Goal: Complete application form

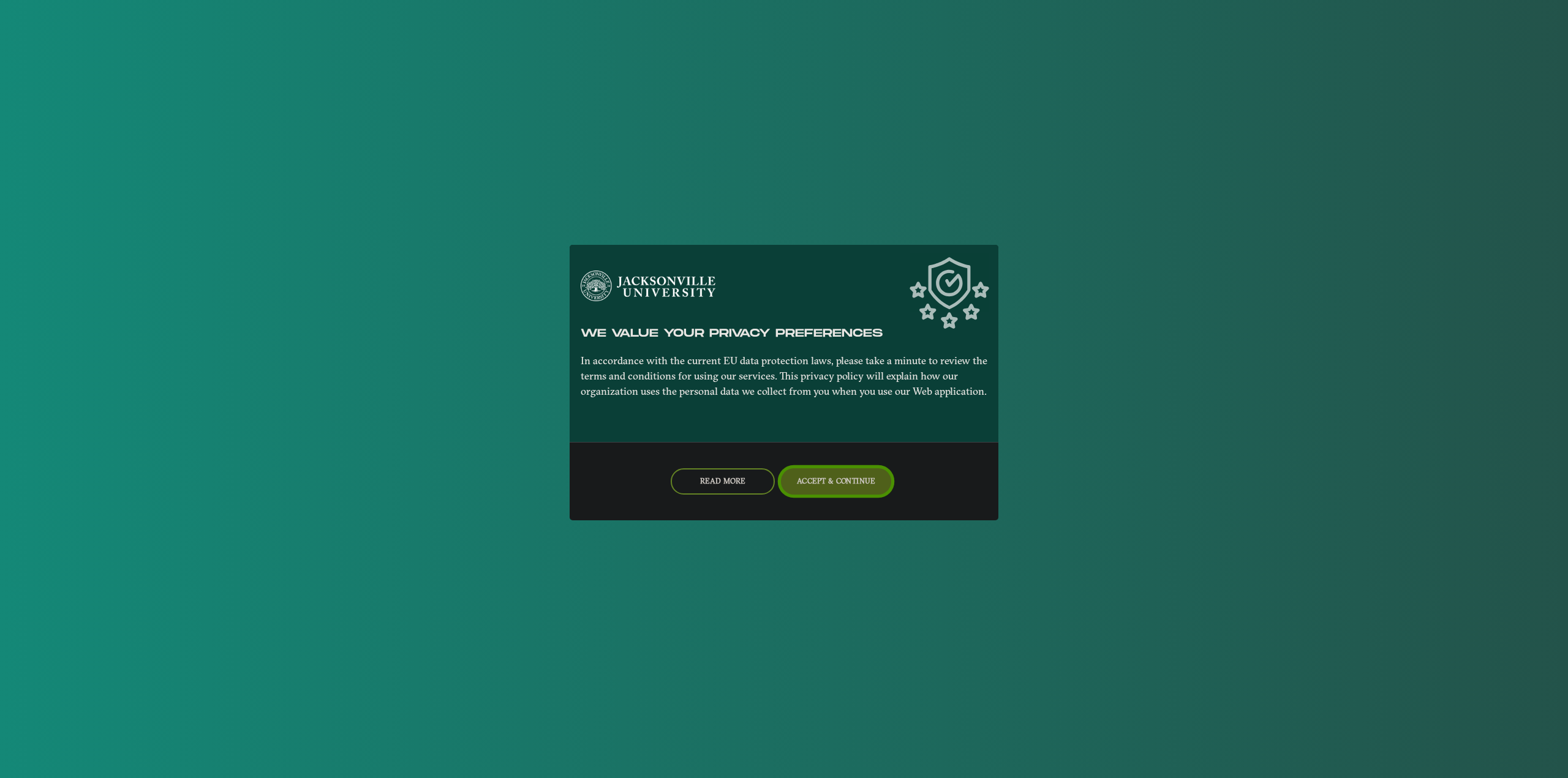
click at [830, 480] on button "Accept & Continue" at bounding box center [836, 481] width 111 height 27
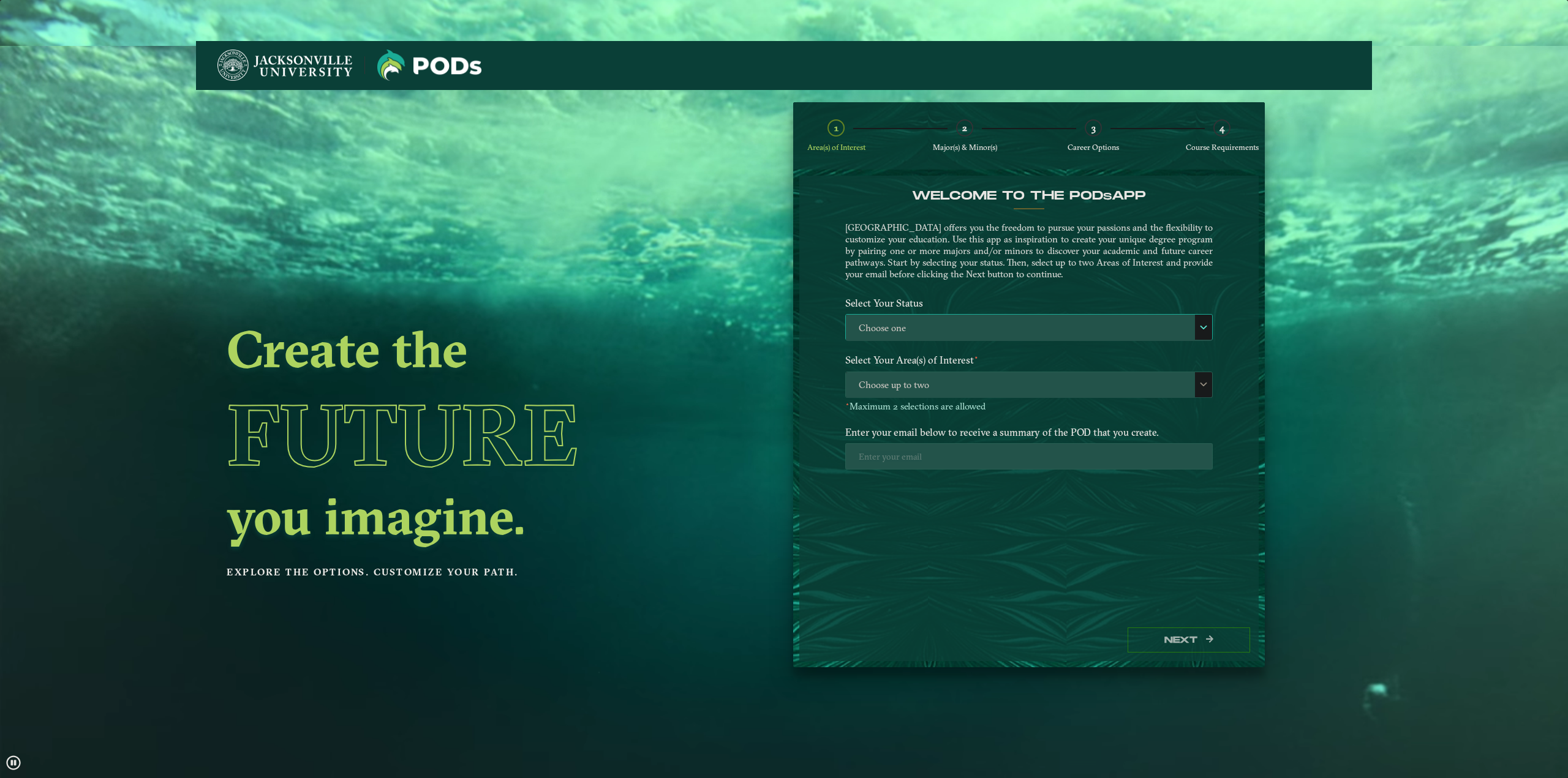
click at [985, 325] on label "Choose one" at bounding box center [1029, 328] width 366 height 27
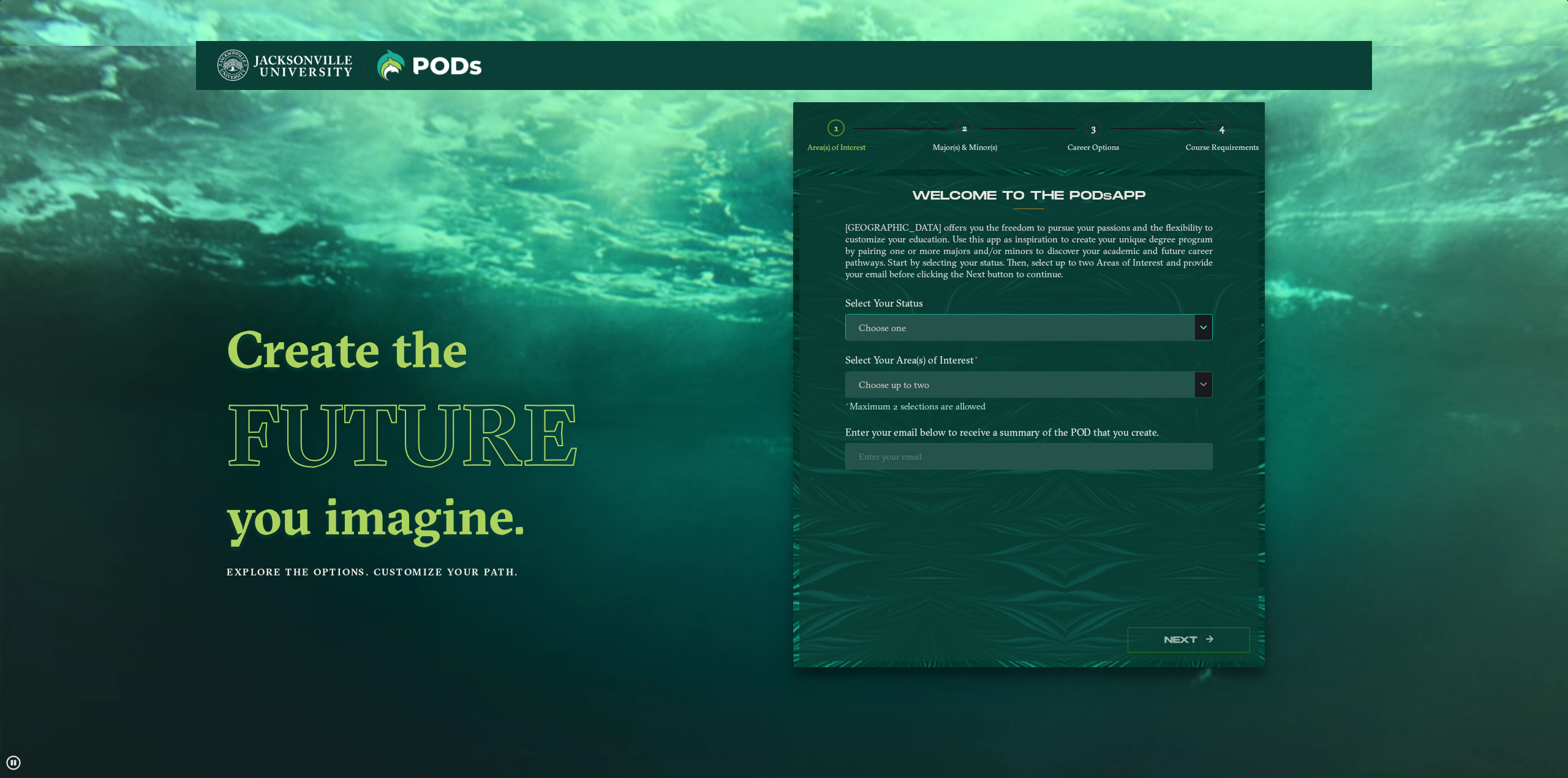
scroll to position [7, 56]
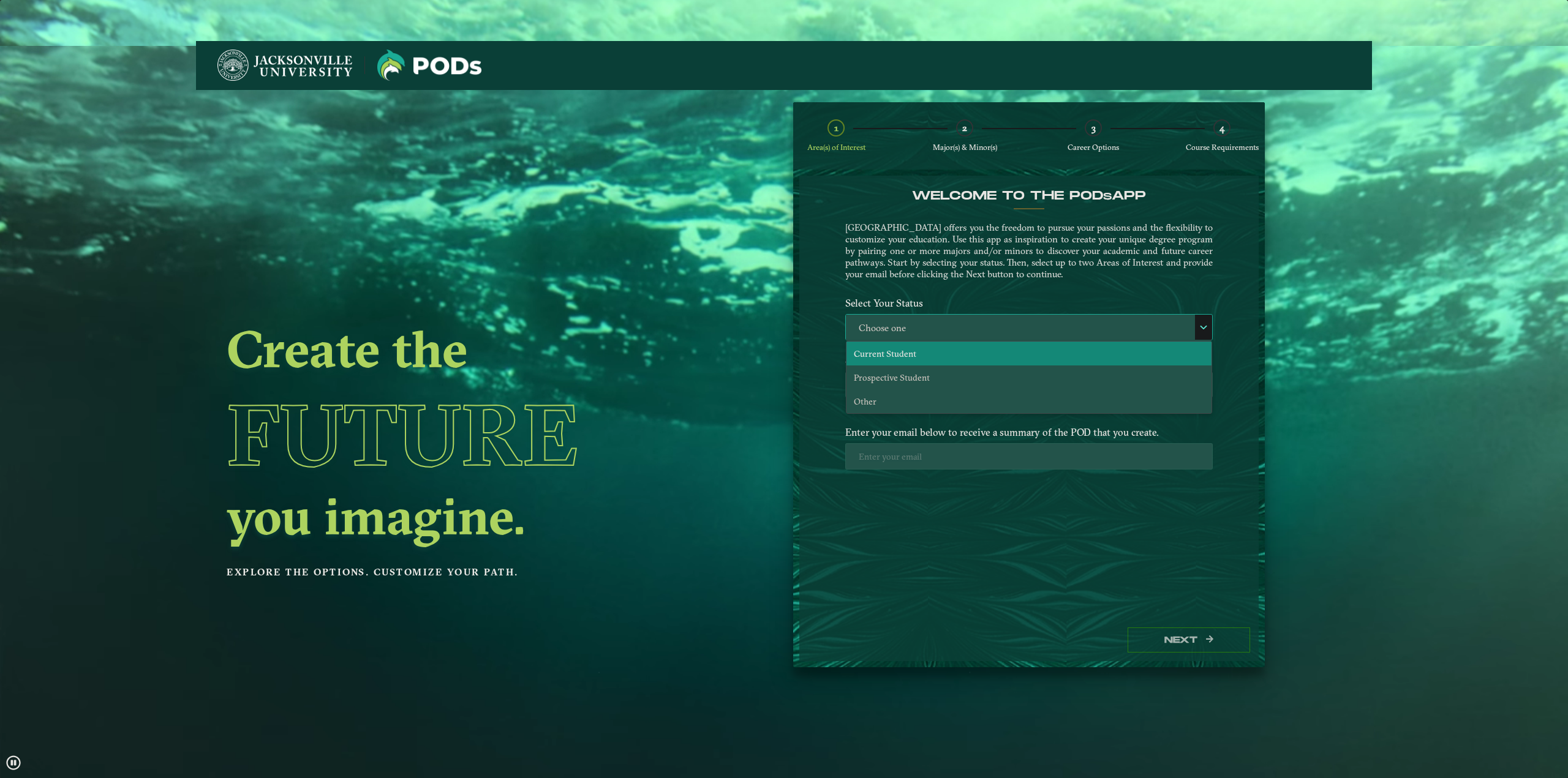
click at [975, 360] on li "Current Student" at bounding box center [1029, 353] width 365 height 24
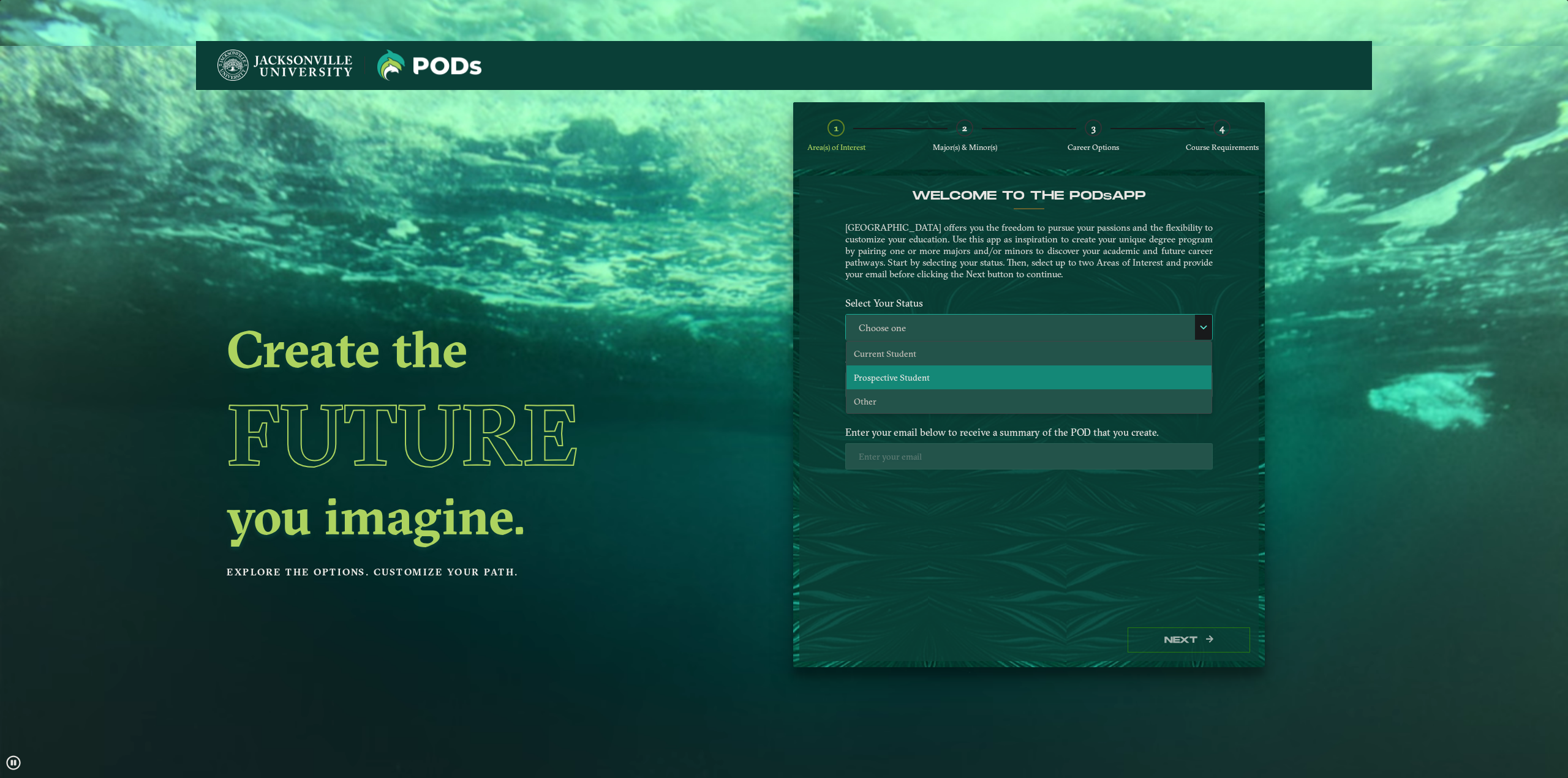
select select "[object Object]"
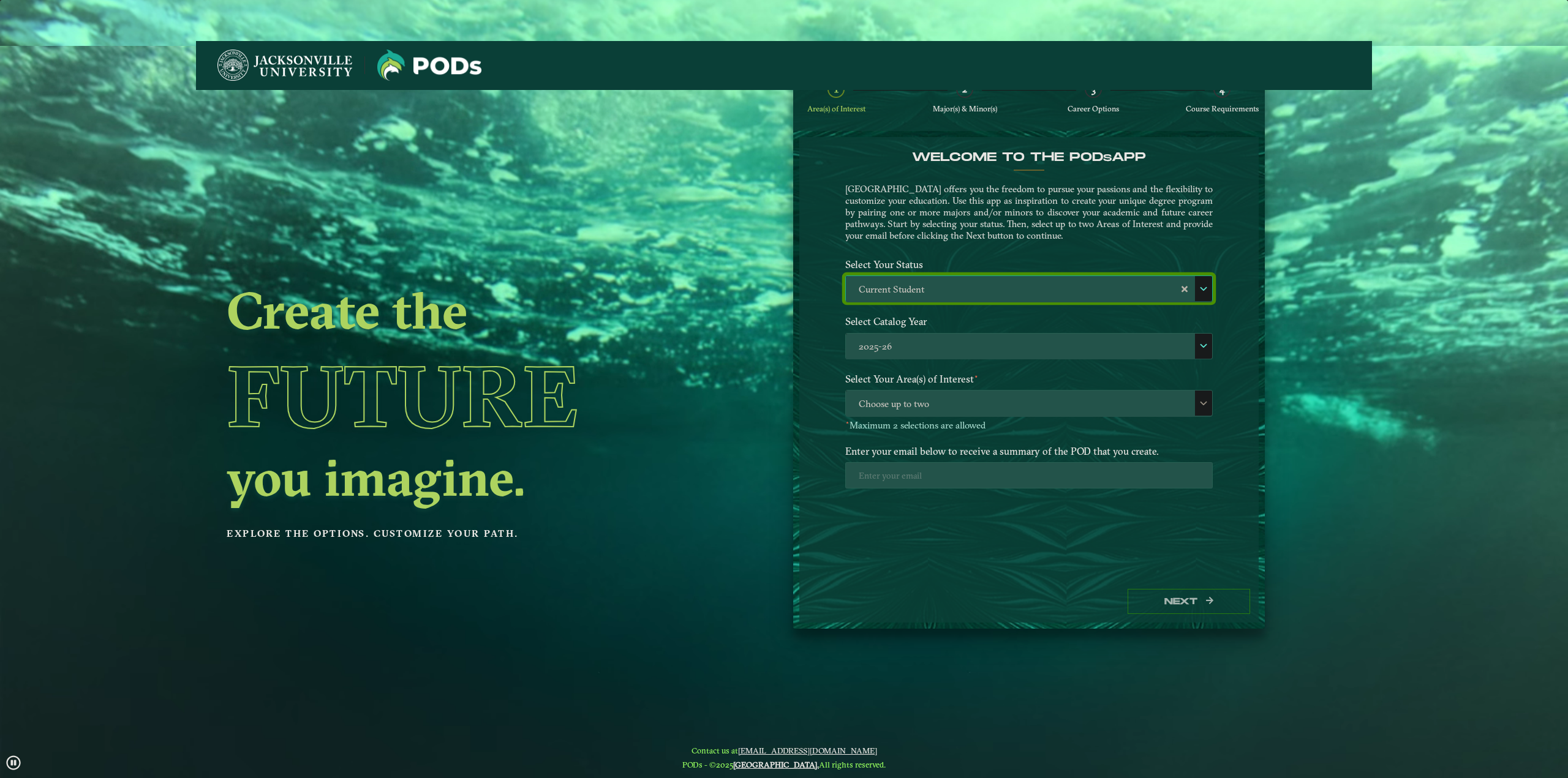
scroll to position [40, 0]
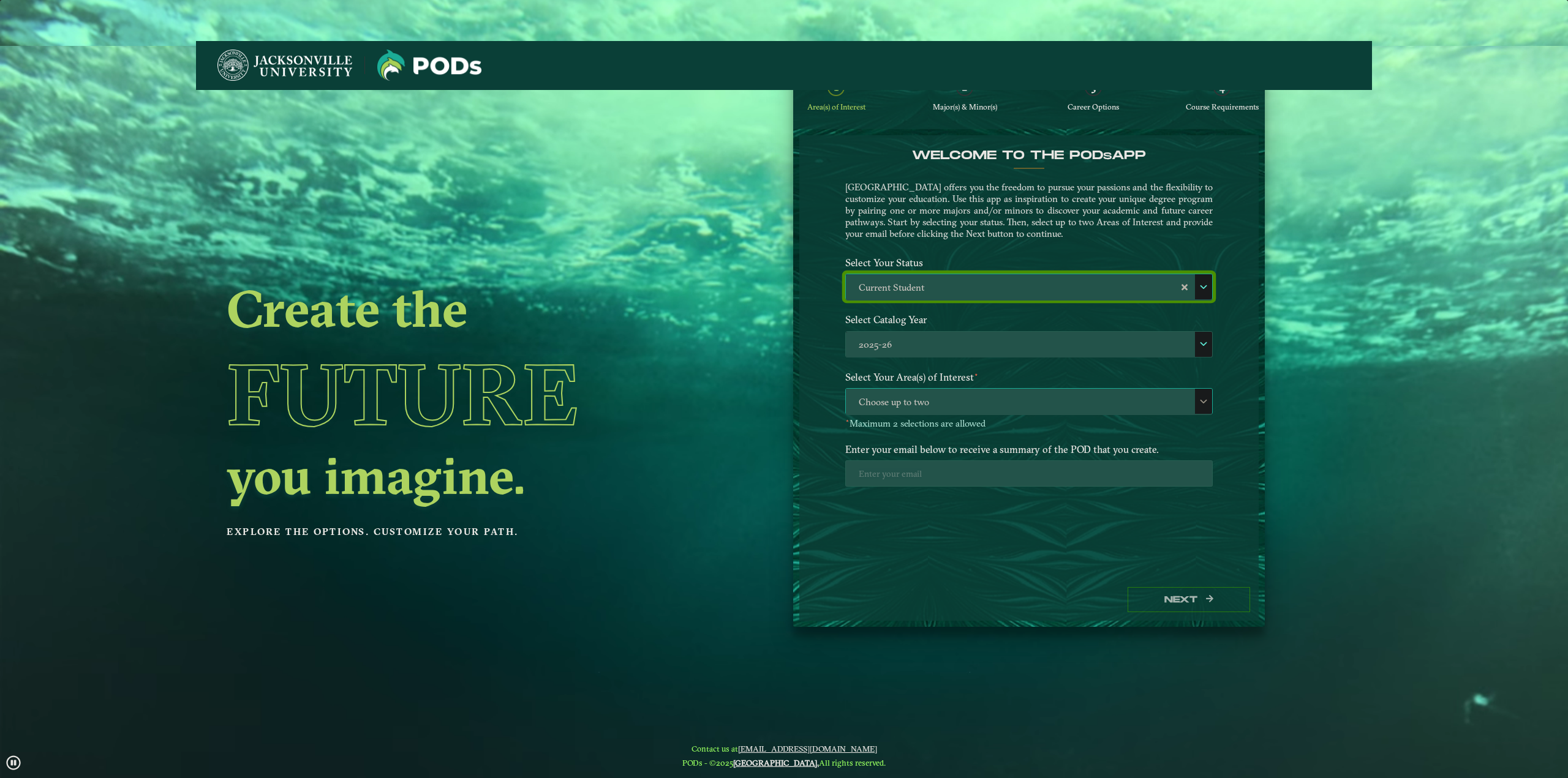
click at [952, 398] on span "Choose up to two" at bounding box center [1029, 402] width 366 height 27
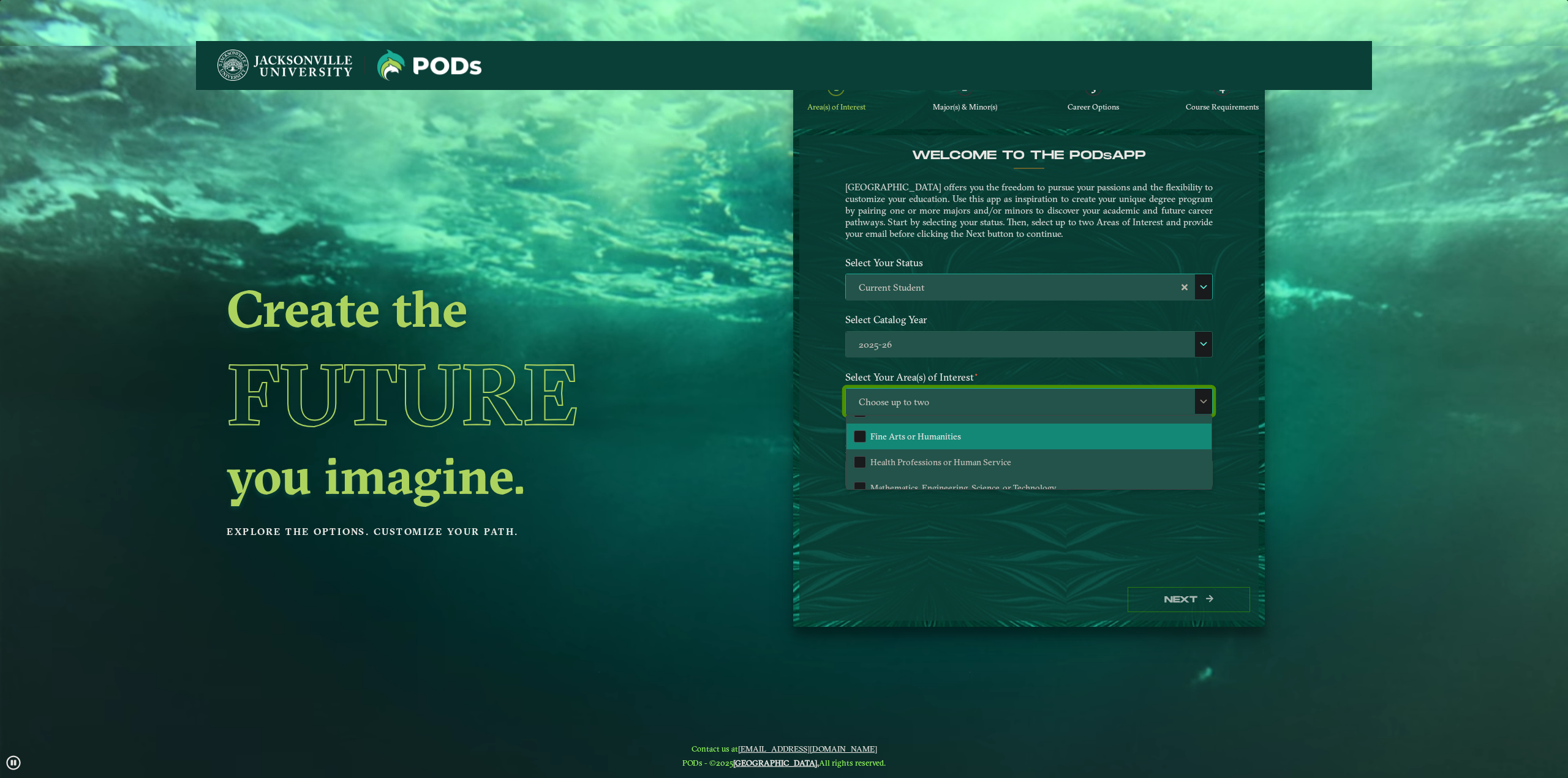
scroll to position [83, 0]
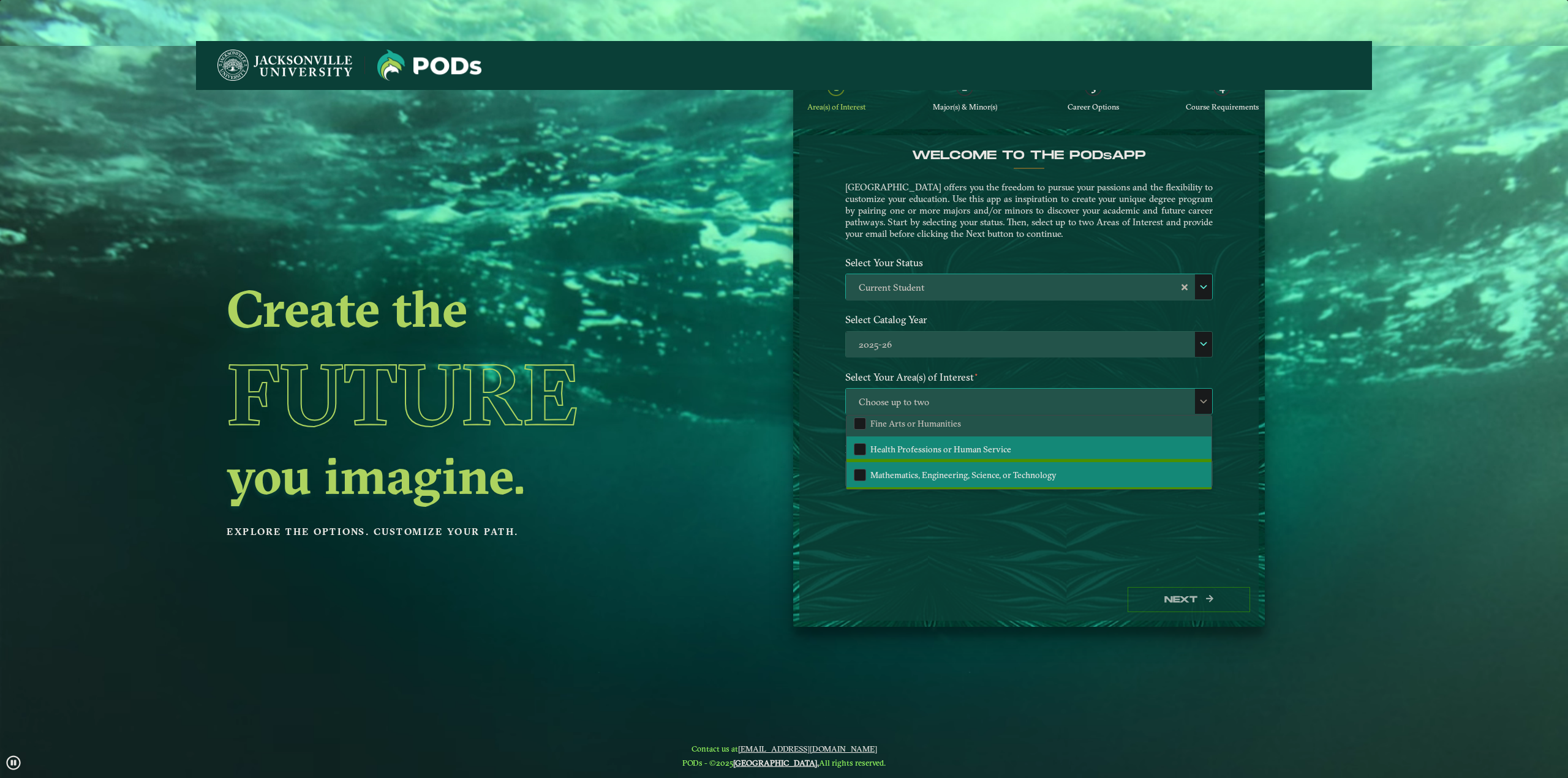
drag, startPoint x: 941, startPoint y: 470, endPoint x: 941, endPoint y: 453, distance: 17.0
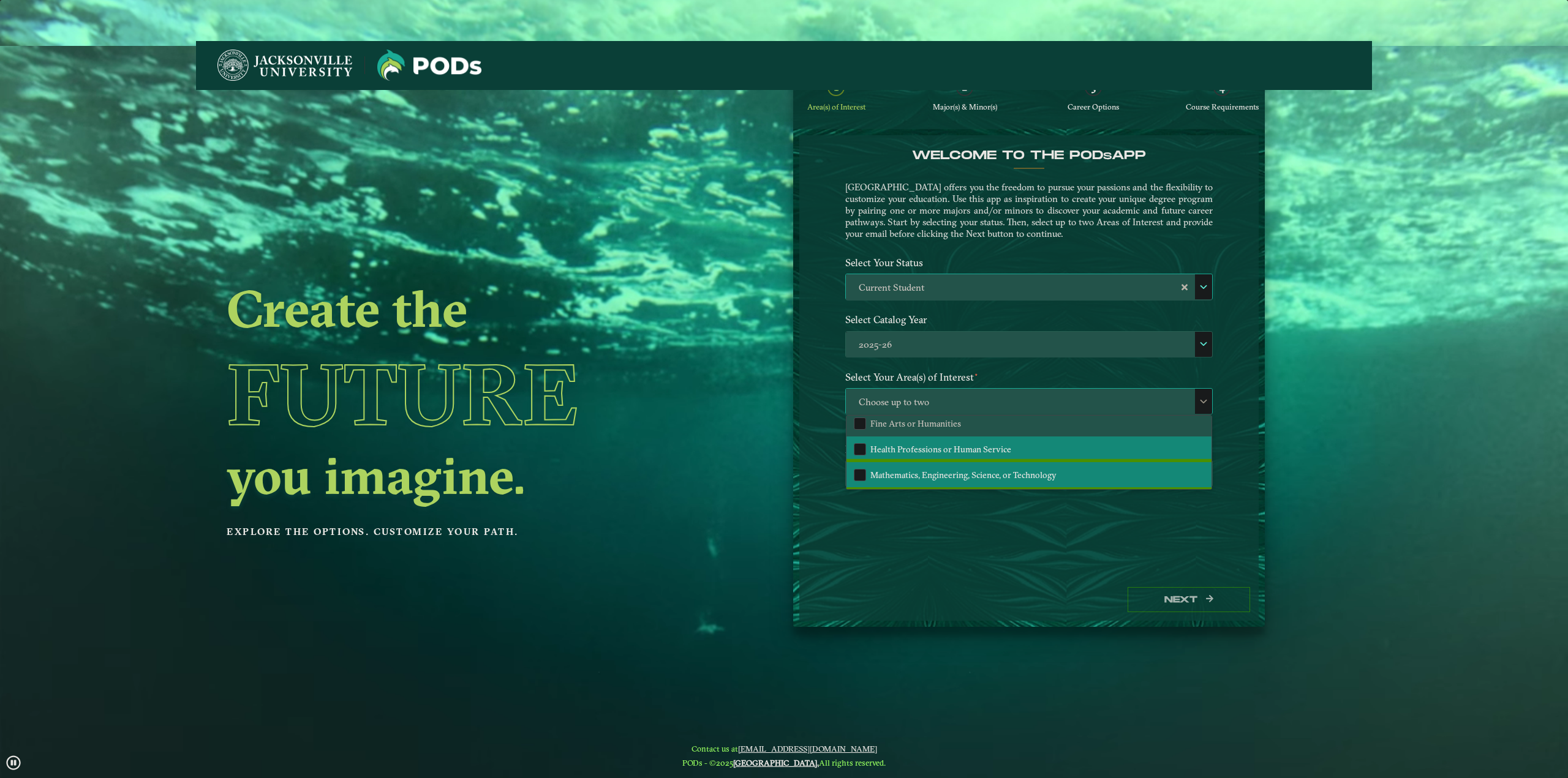
click at [941, 470] on span "Mathematics, Engineering, Science, or Technology" at bounding box center [963, 475] width 187 height 11
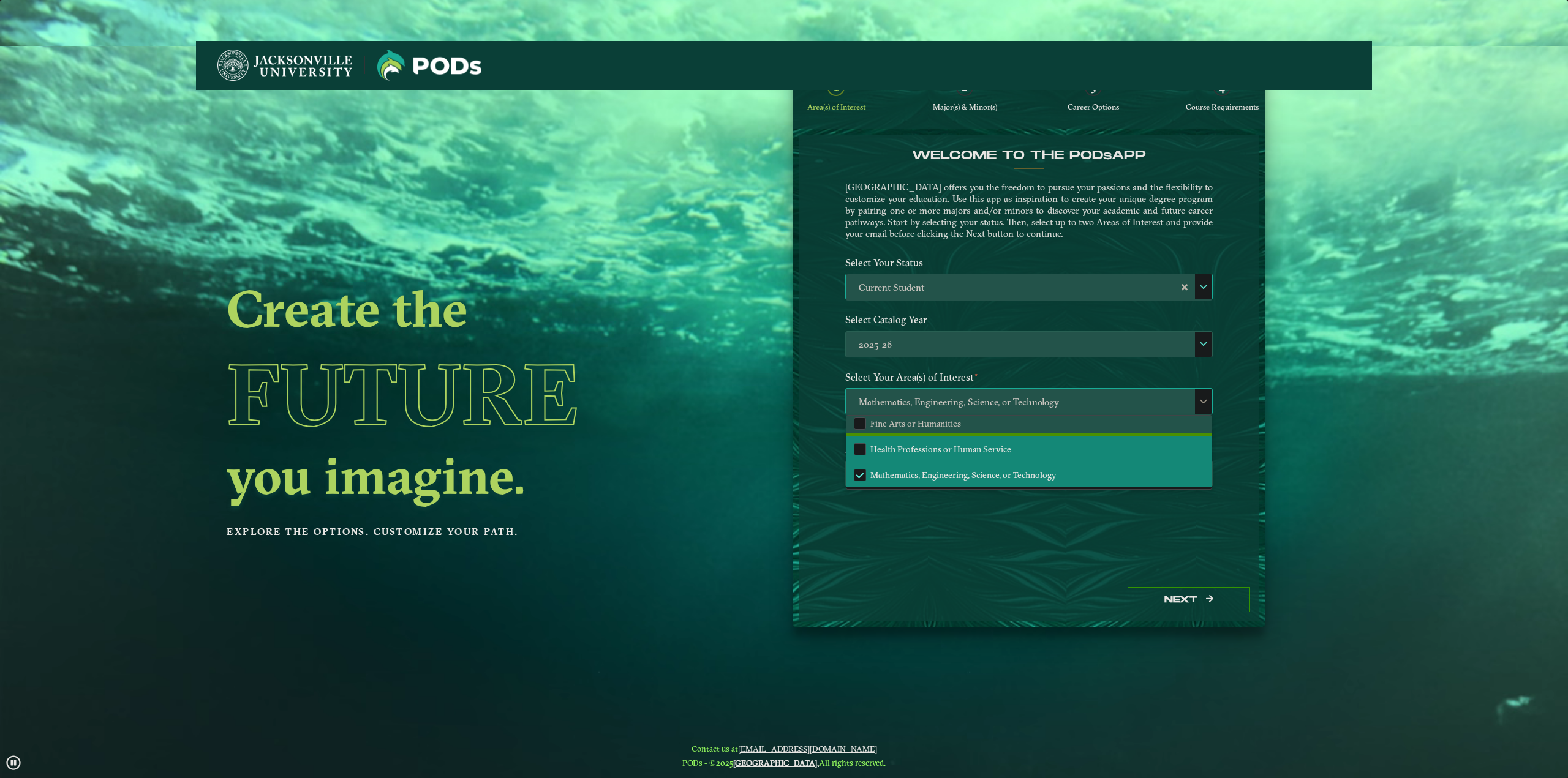
click at [938, 442] on li "Health Professions or Human Service" at bounding box center [1029, 449] width 365 height 26
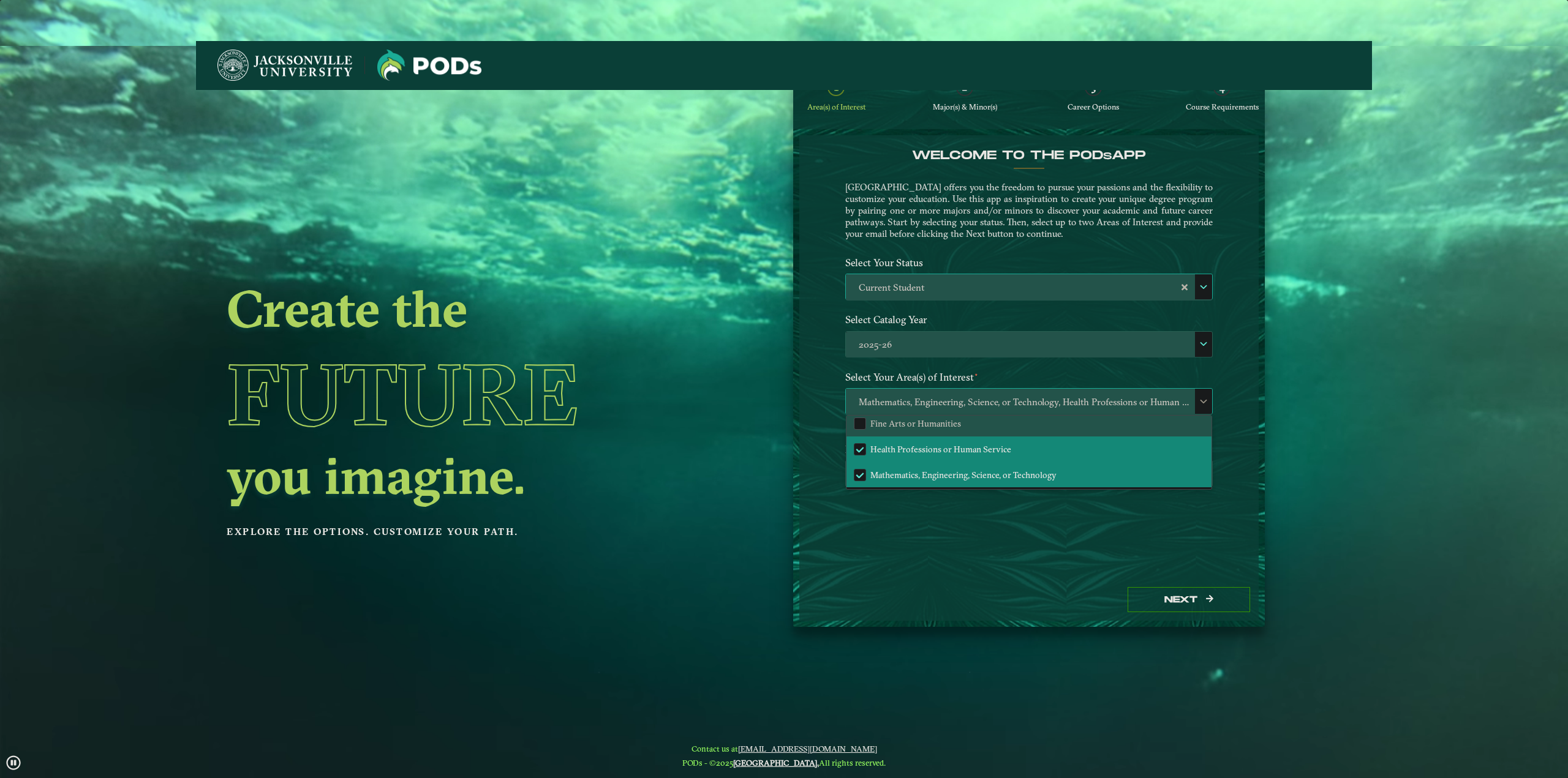
click at [950, 412] on span "Mathematics, Engineering, Science, or Technology, Health Professions or Human S…" at bounding box center [1029, 402] width 366 height 27
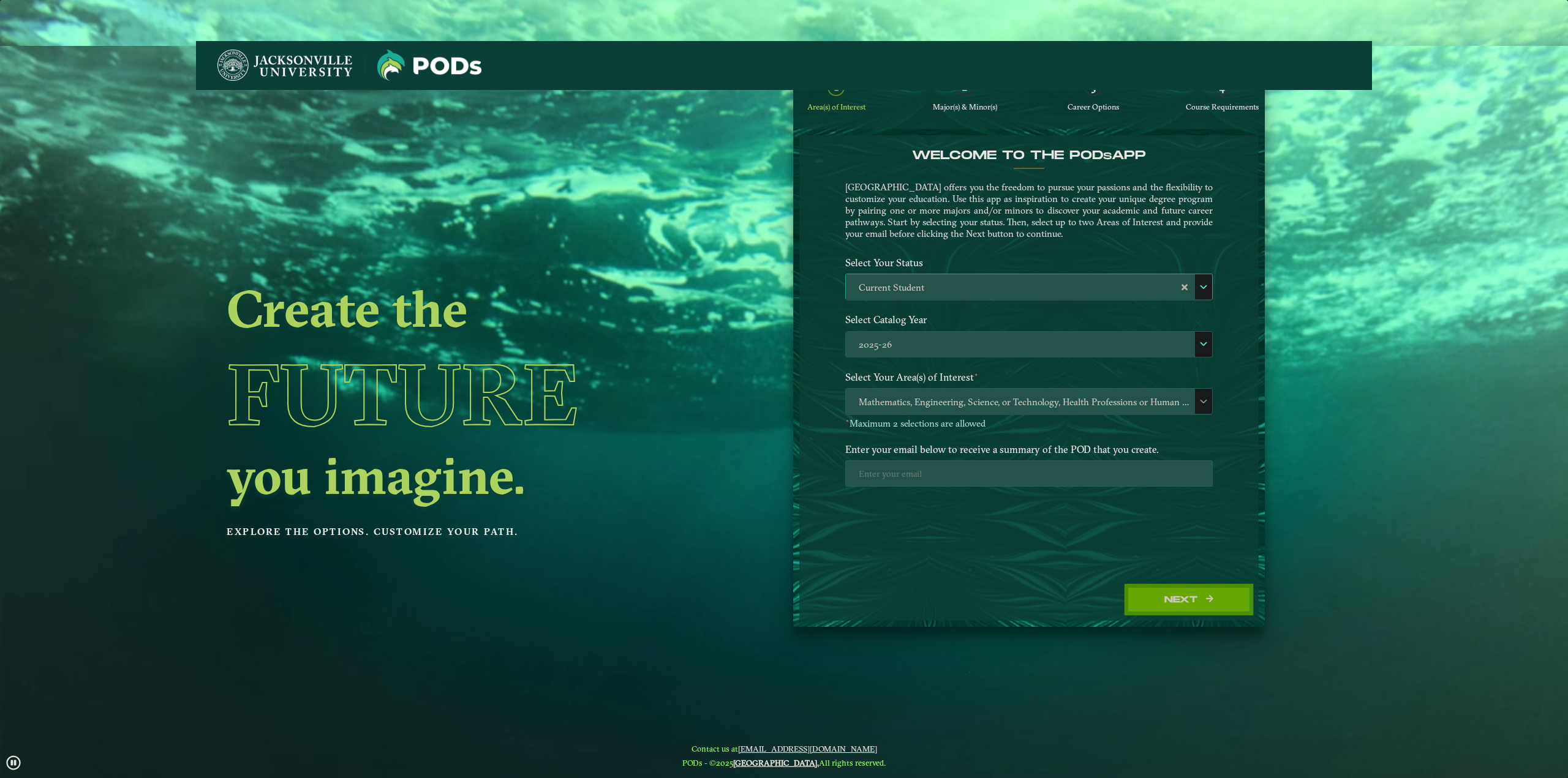
click at [1172, 606] on button "Next" at bounding box center [1189, 599] width 123 height 25
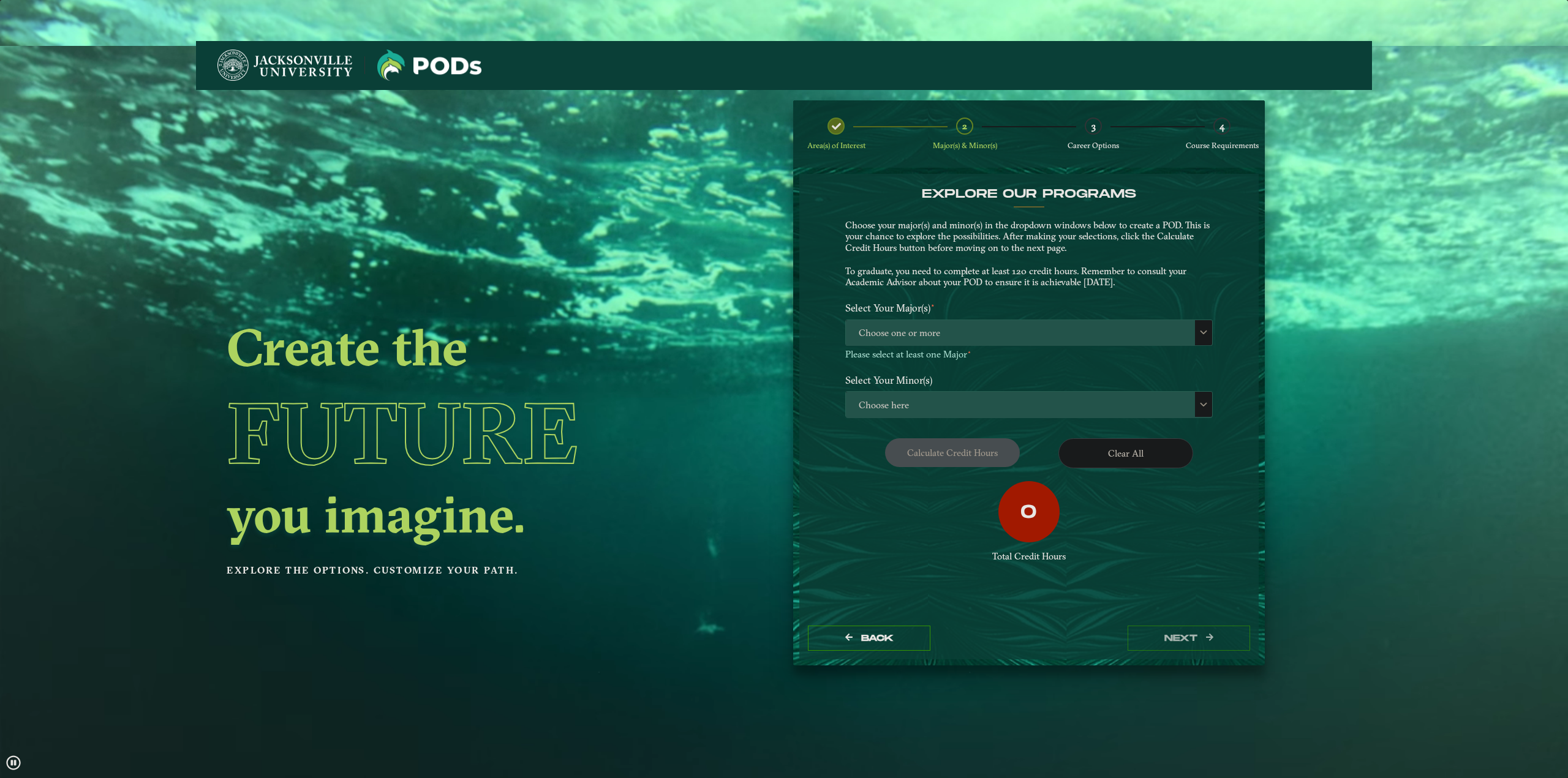
scroll to position [0, 0]
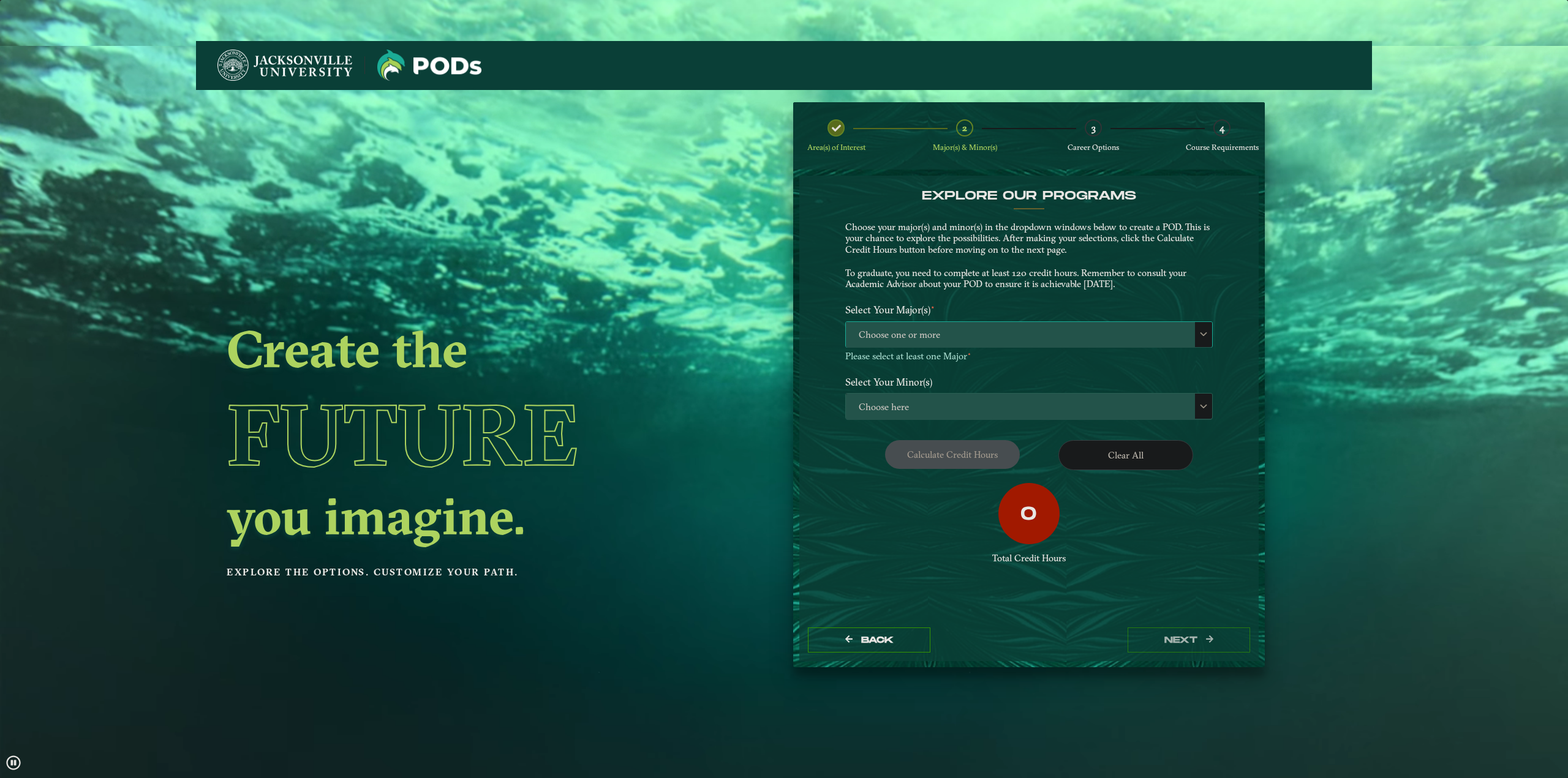
click at [996, 328] on span "Choose one or more" at bounding box center [1029, 336] width 366 height 27
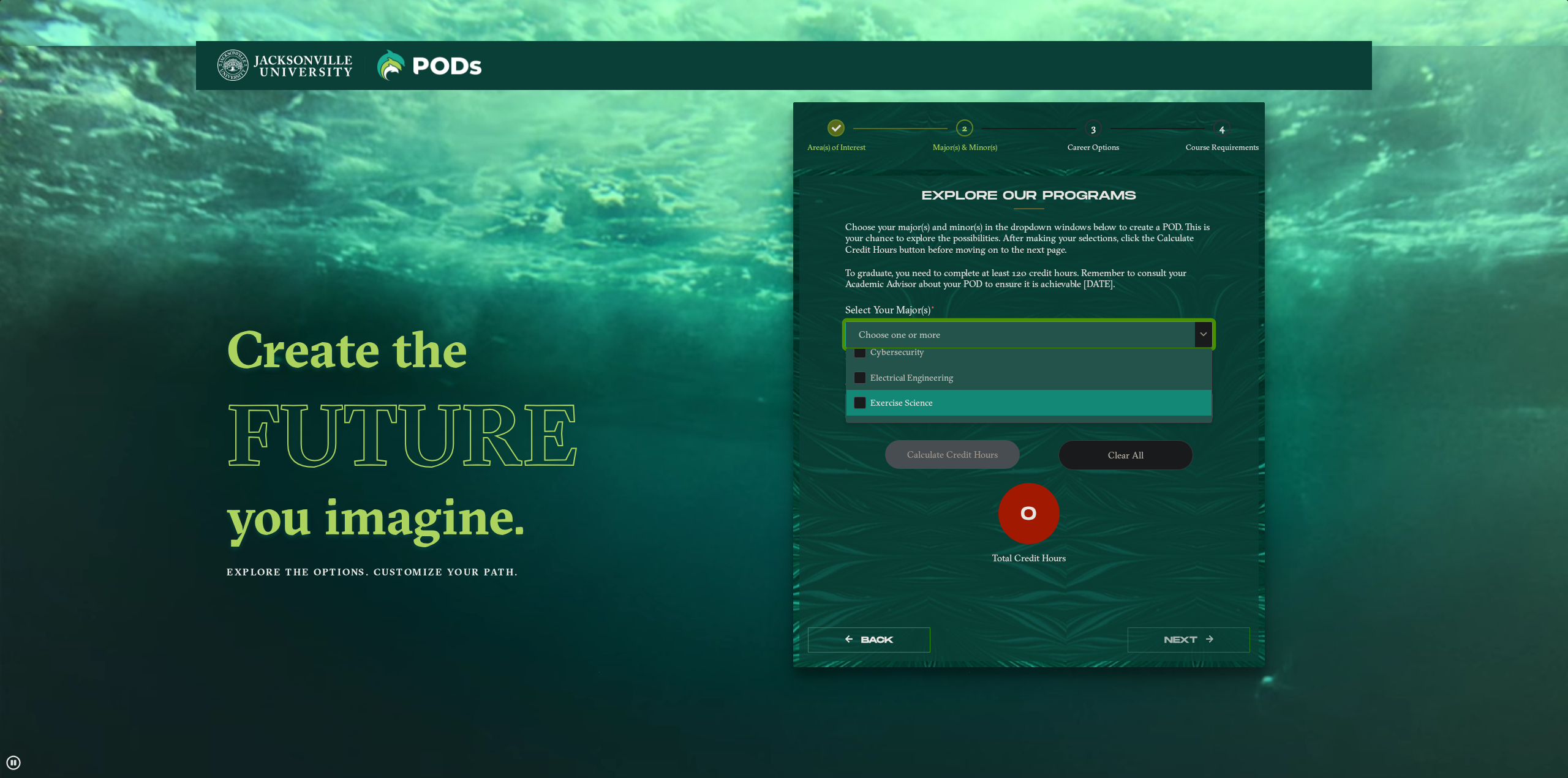
scroll to position [184, 0]
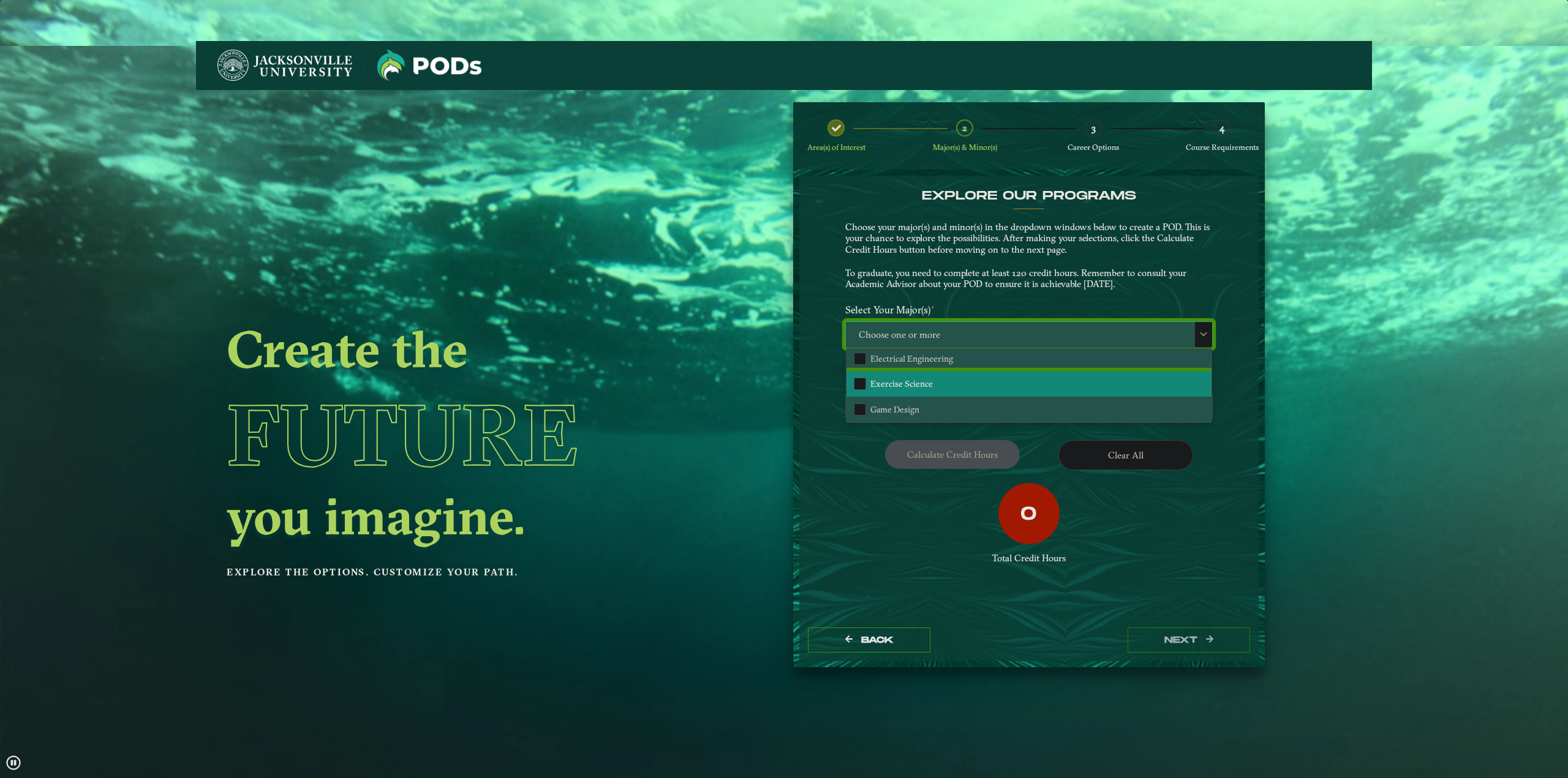
click at [951, 380] on li "Exercise Science" at bounding box center [1029, 384] width 365 height 26
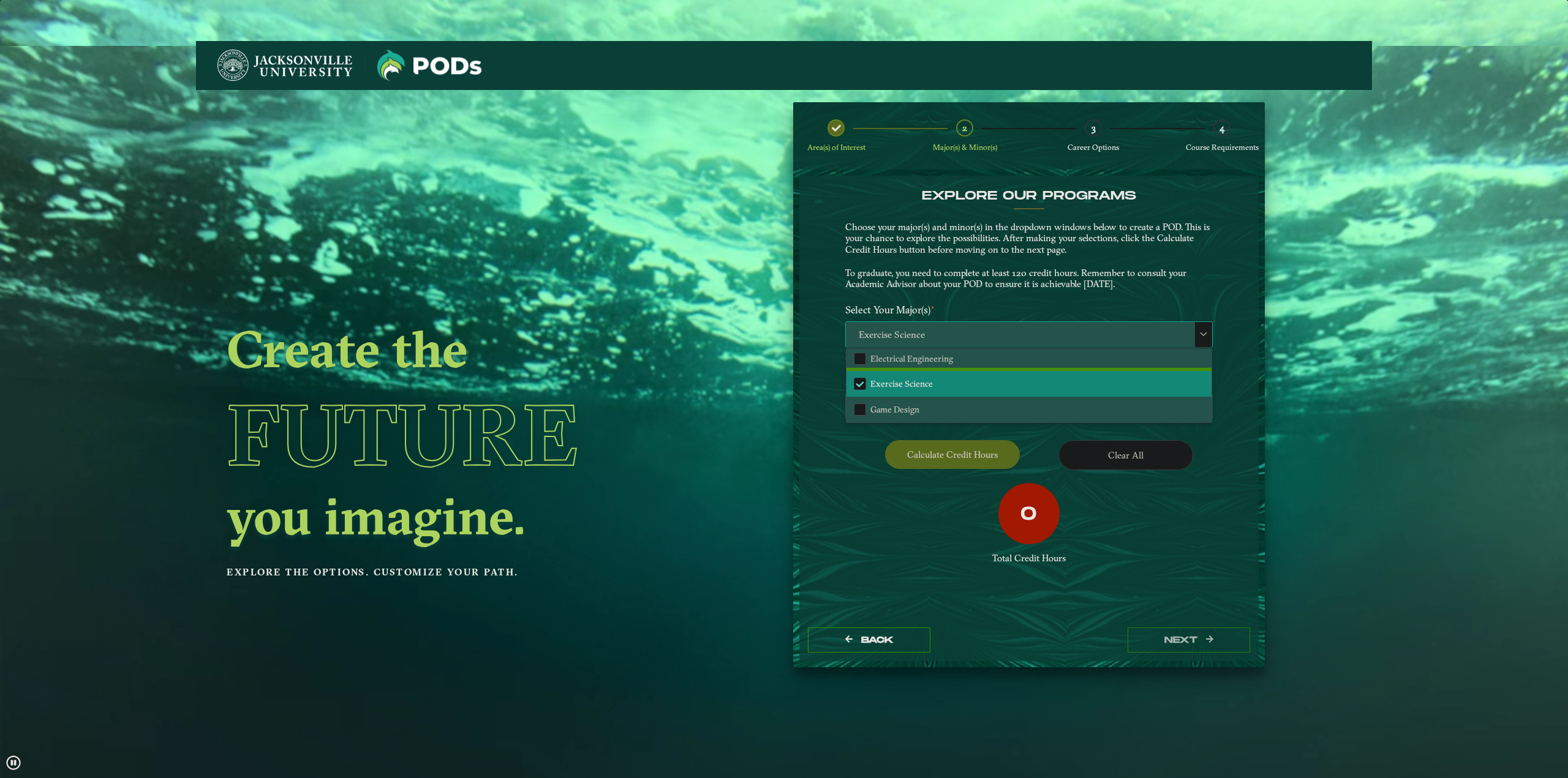
click at [949, 376] on li "Exercise Science" at bounding box center [1029, 384] width 365 height 26
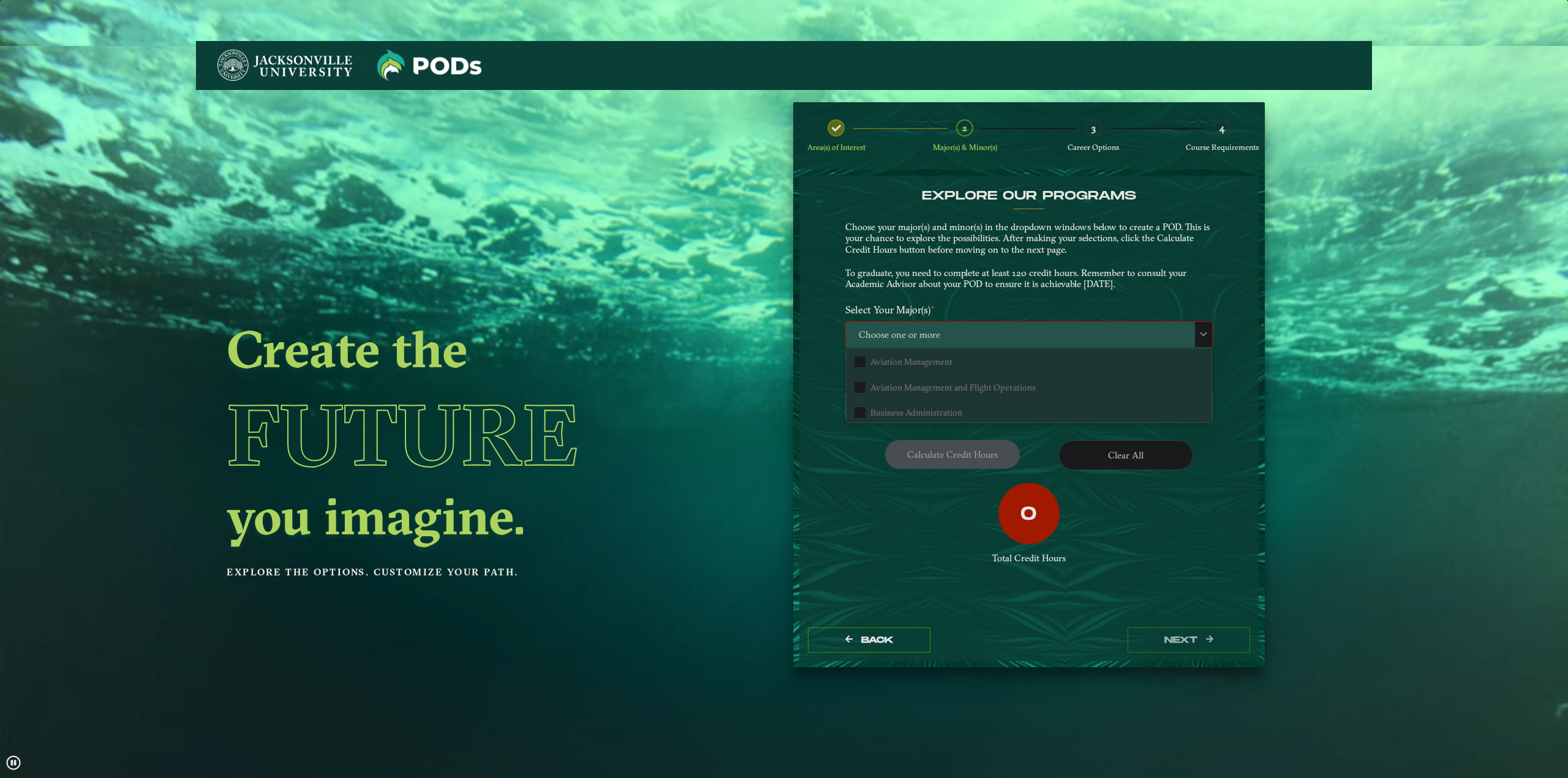
scroll to position [612, 0]
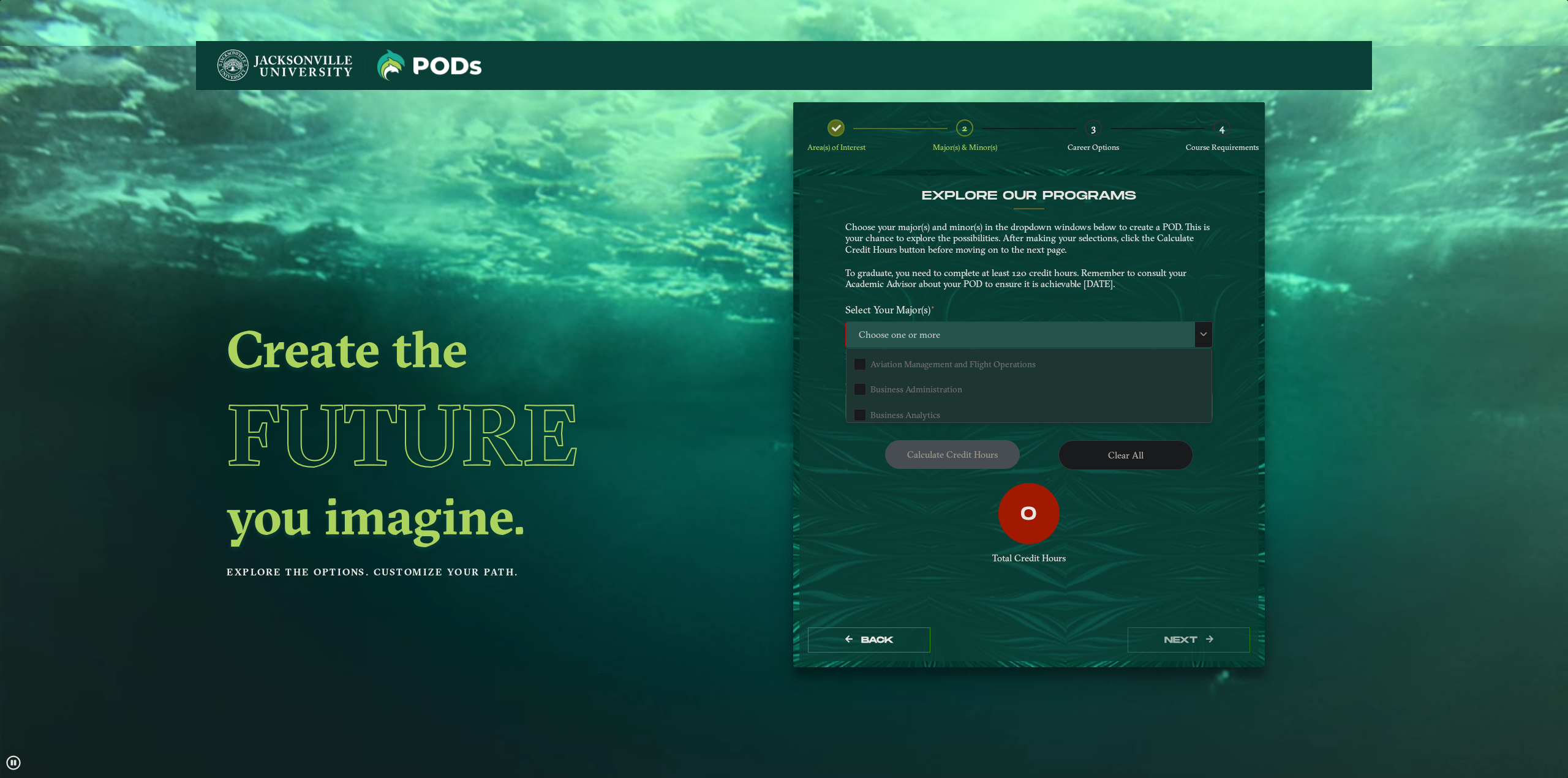
click at [915, 372] on li "Aviation Management and Flight Operations" at bounding box center [1029, 363] width 365 height 26
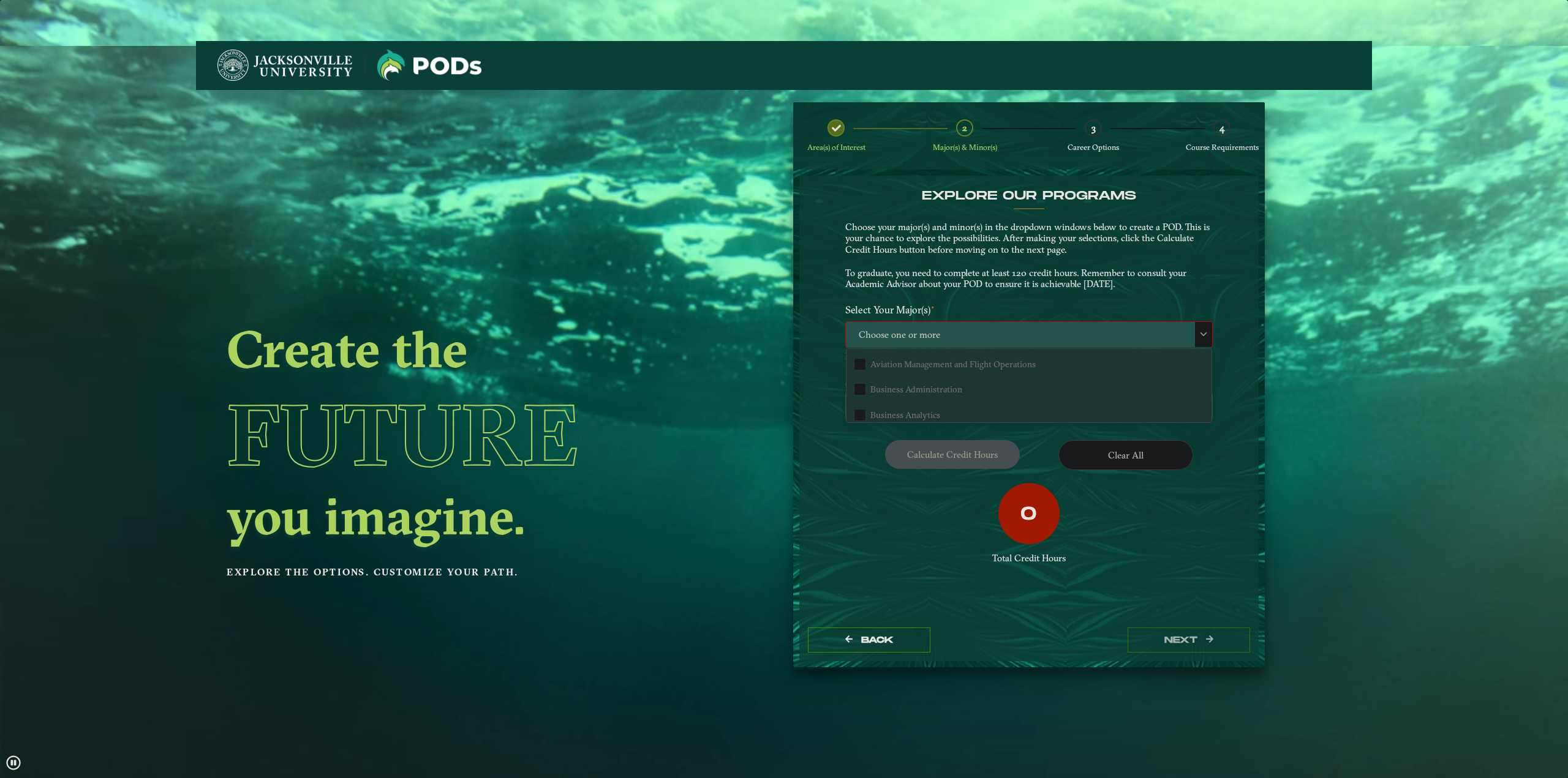
click at [867, 361] on li "Aviation Management and Flight Operations" at bounding box center [1029, 363] width 365 height 26
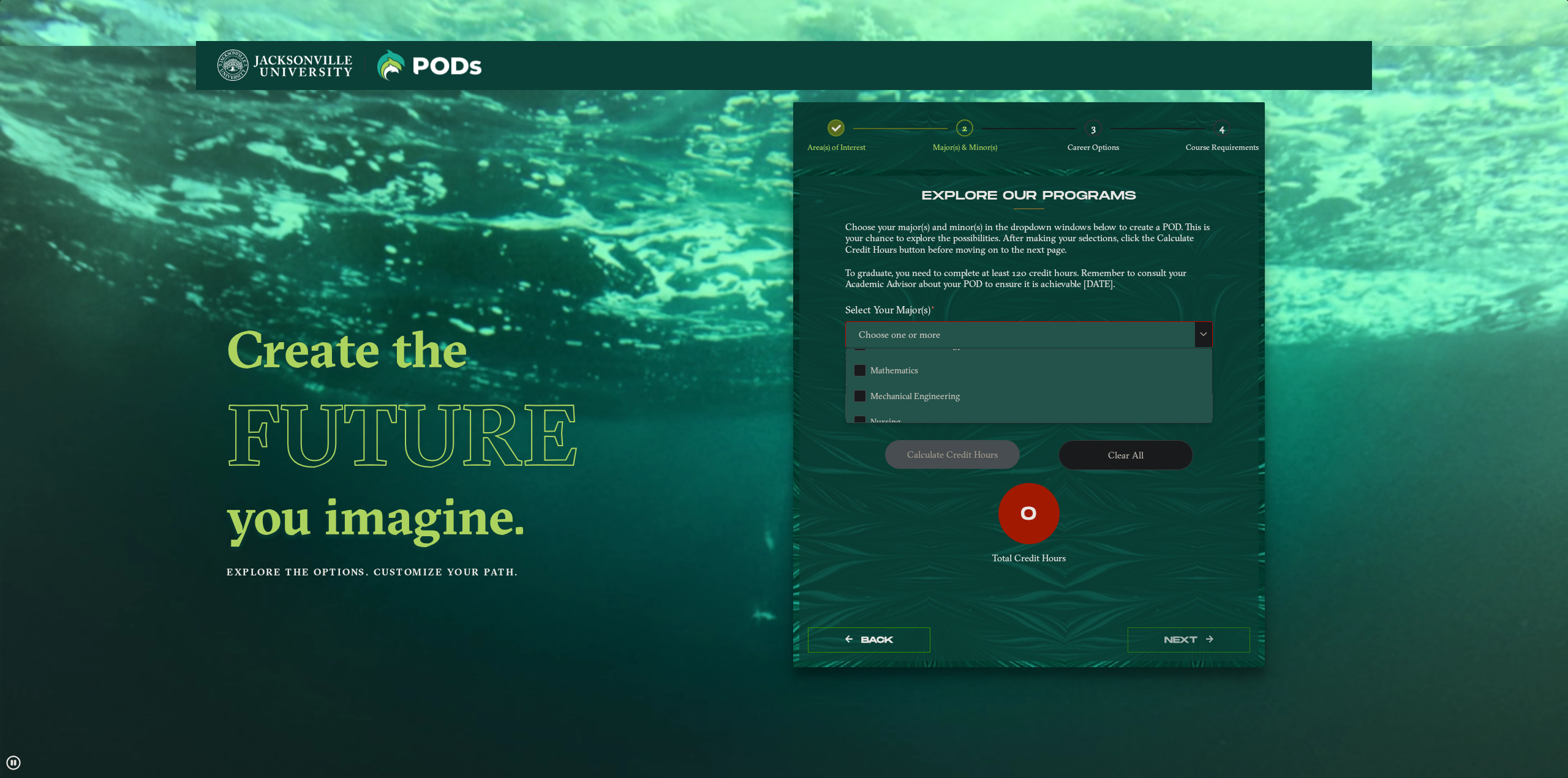
scroll to position [306, 0]
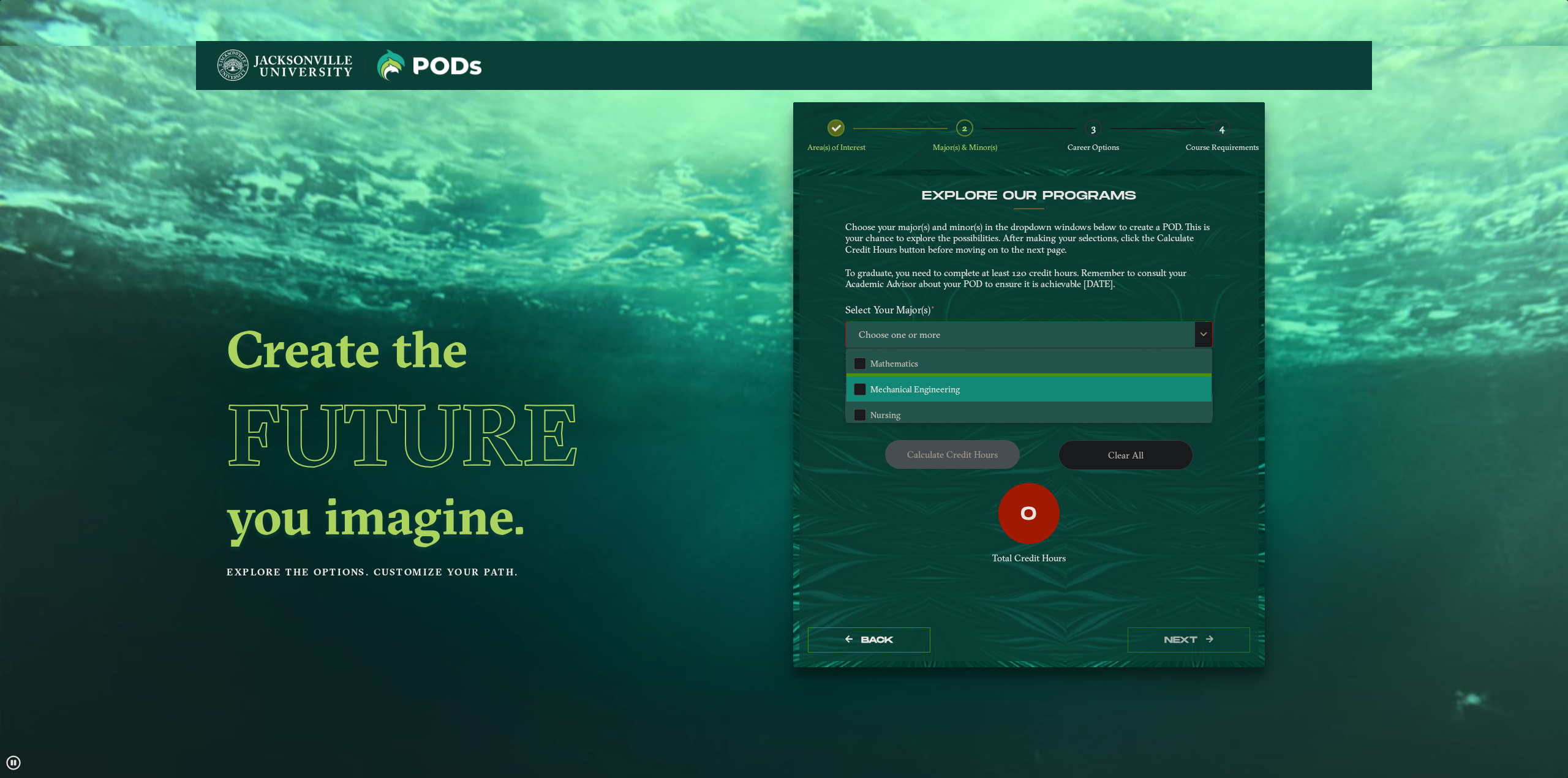
click at [965, 388] on li "Mechanical Engineering" at bounding box center [1029, 389] width 365 height 26
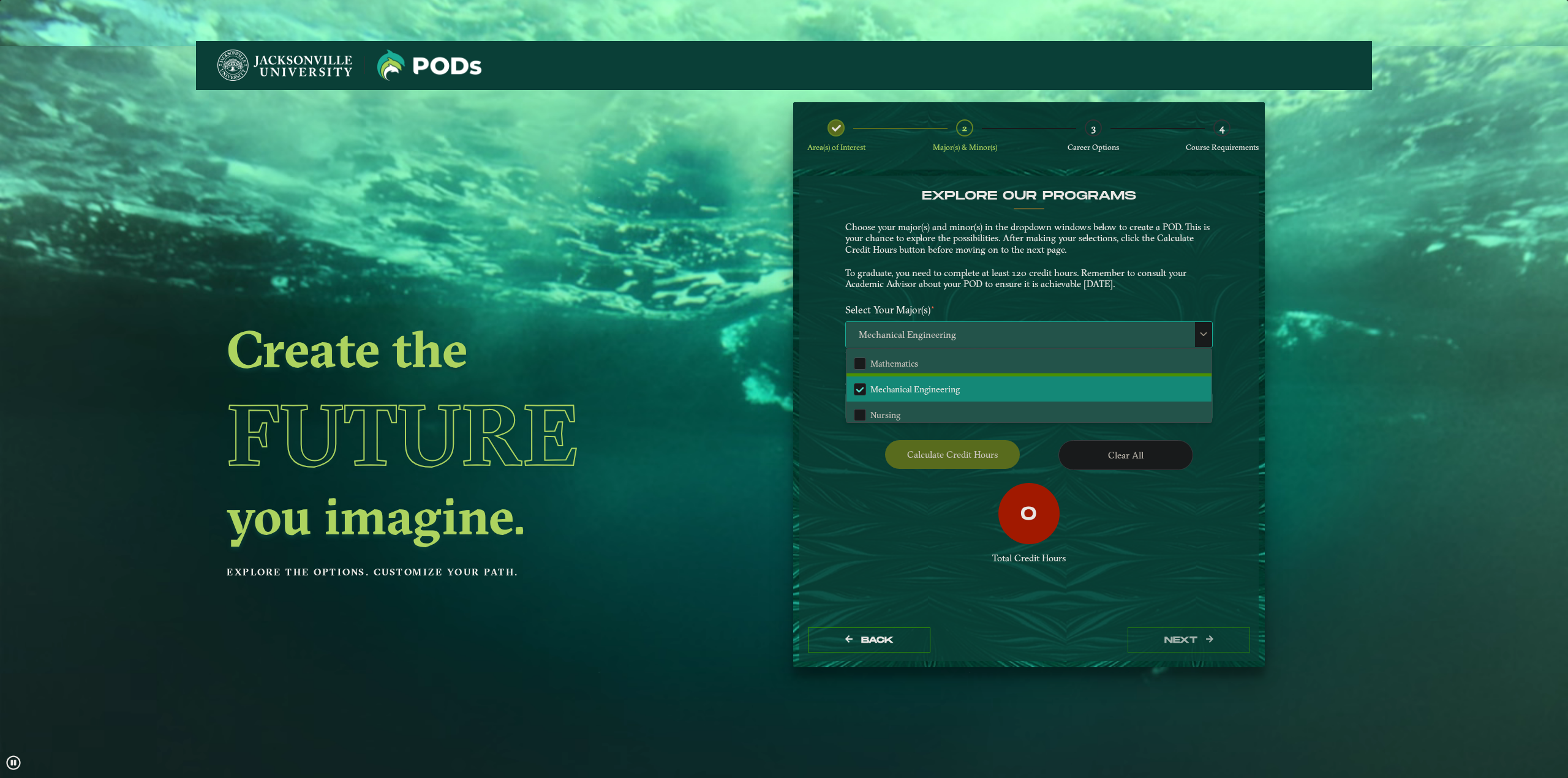
click at [965, 388] on li "Mechanical Engineering" at bounding box center [1029, 389] width 365 height 26
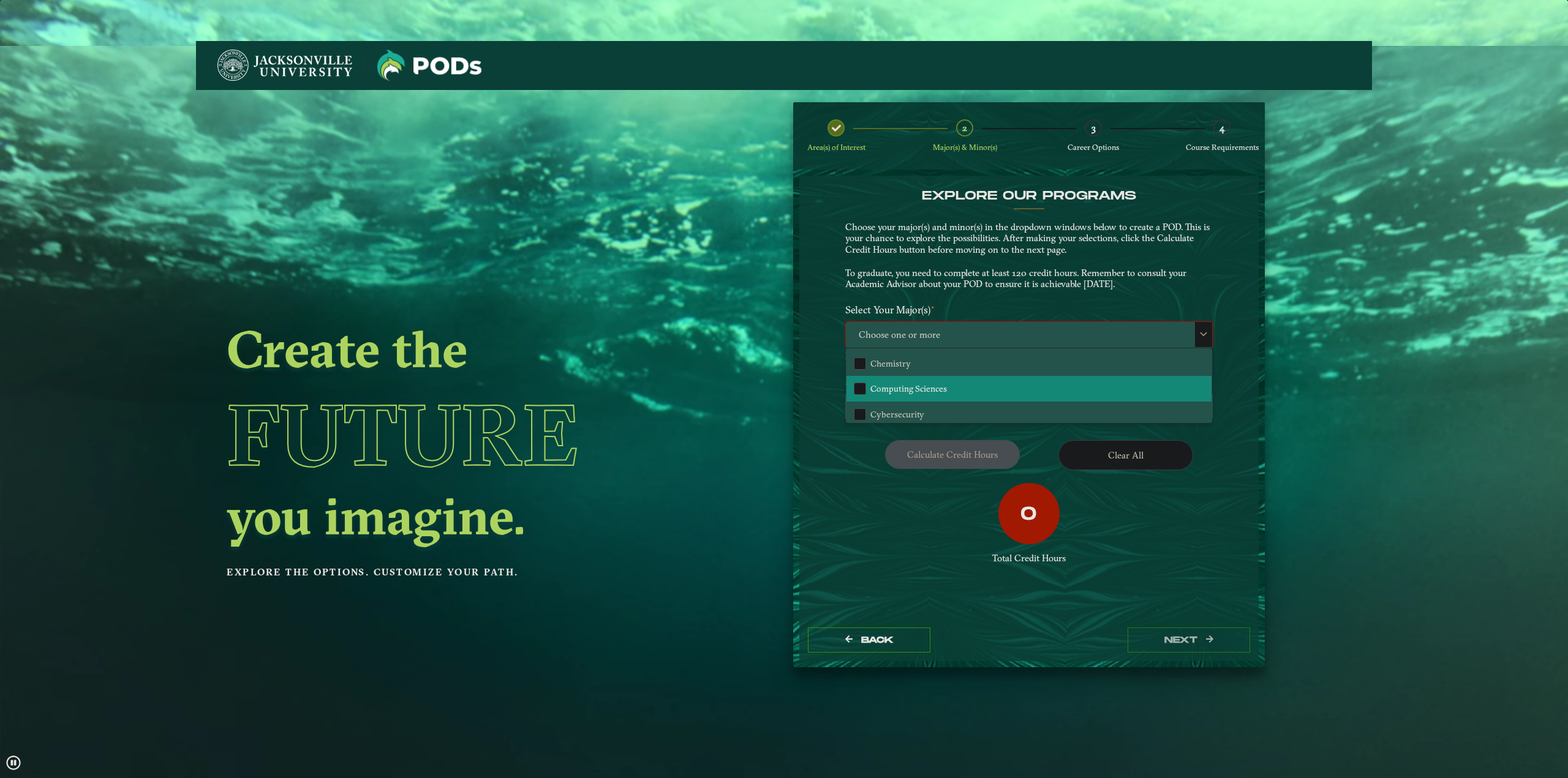
scroll to position [61, 0]
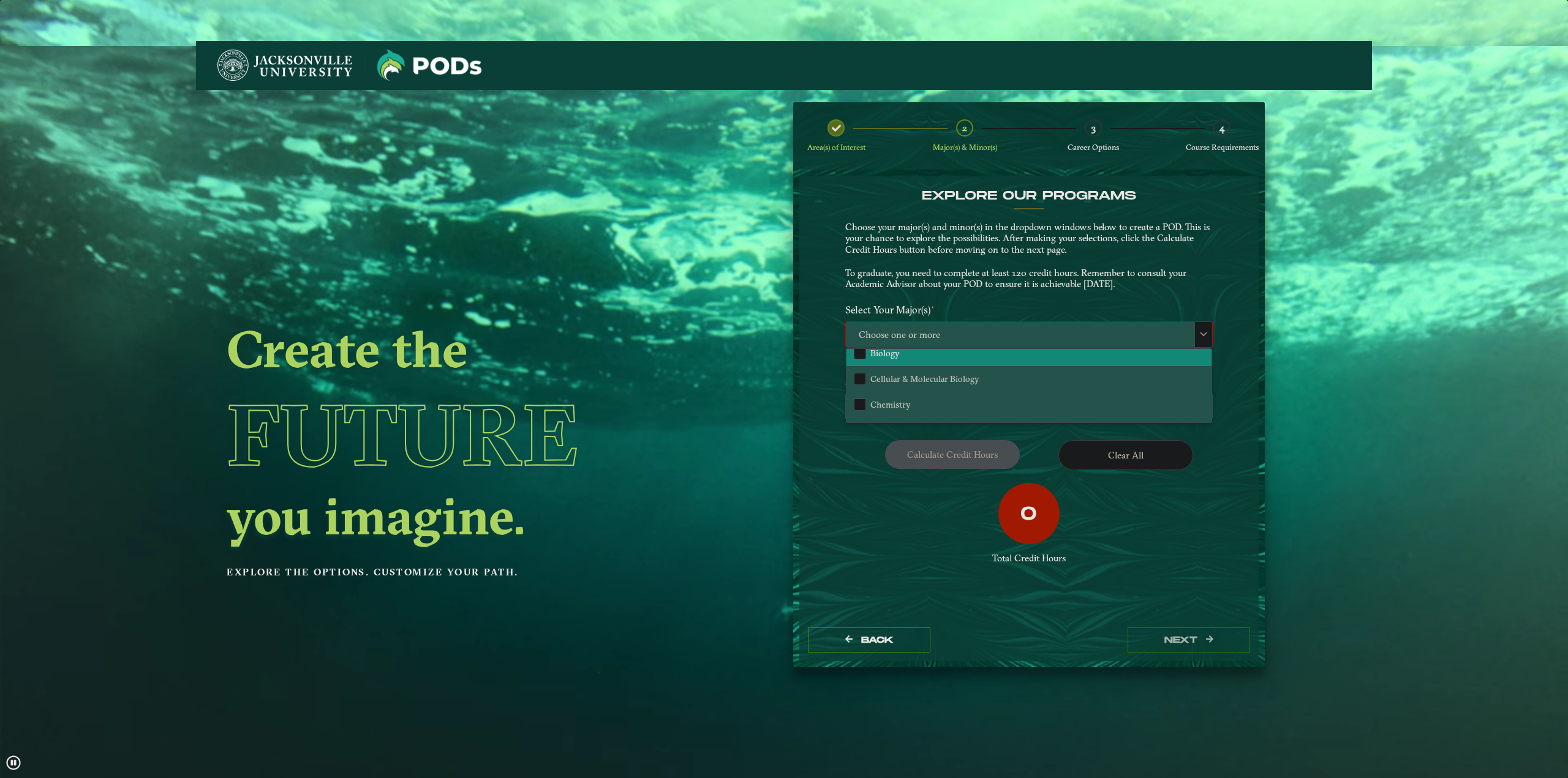
click at [951, 356] on li "Biology" at bounding box center [1029, 353] width 365 height 26
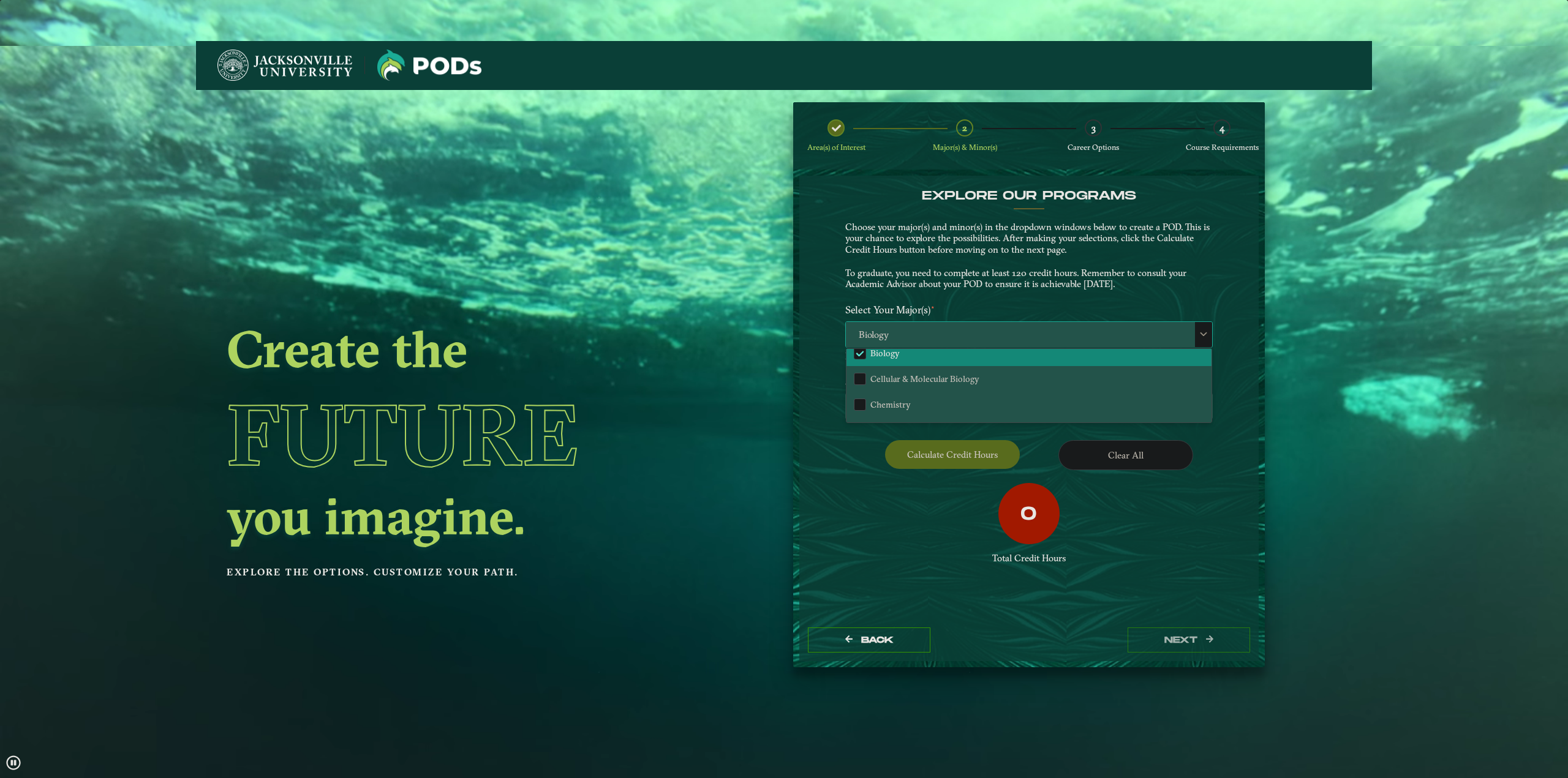
click at [989, 340] on span "Biology" at bounding box center [1029, 336] width 366 height 27
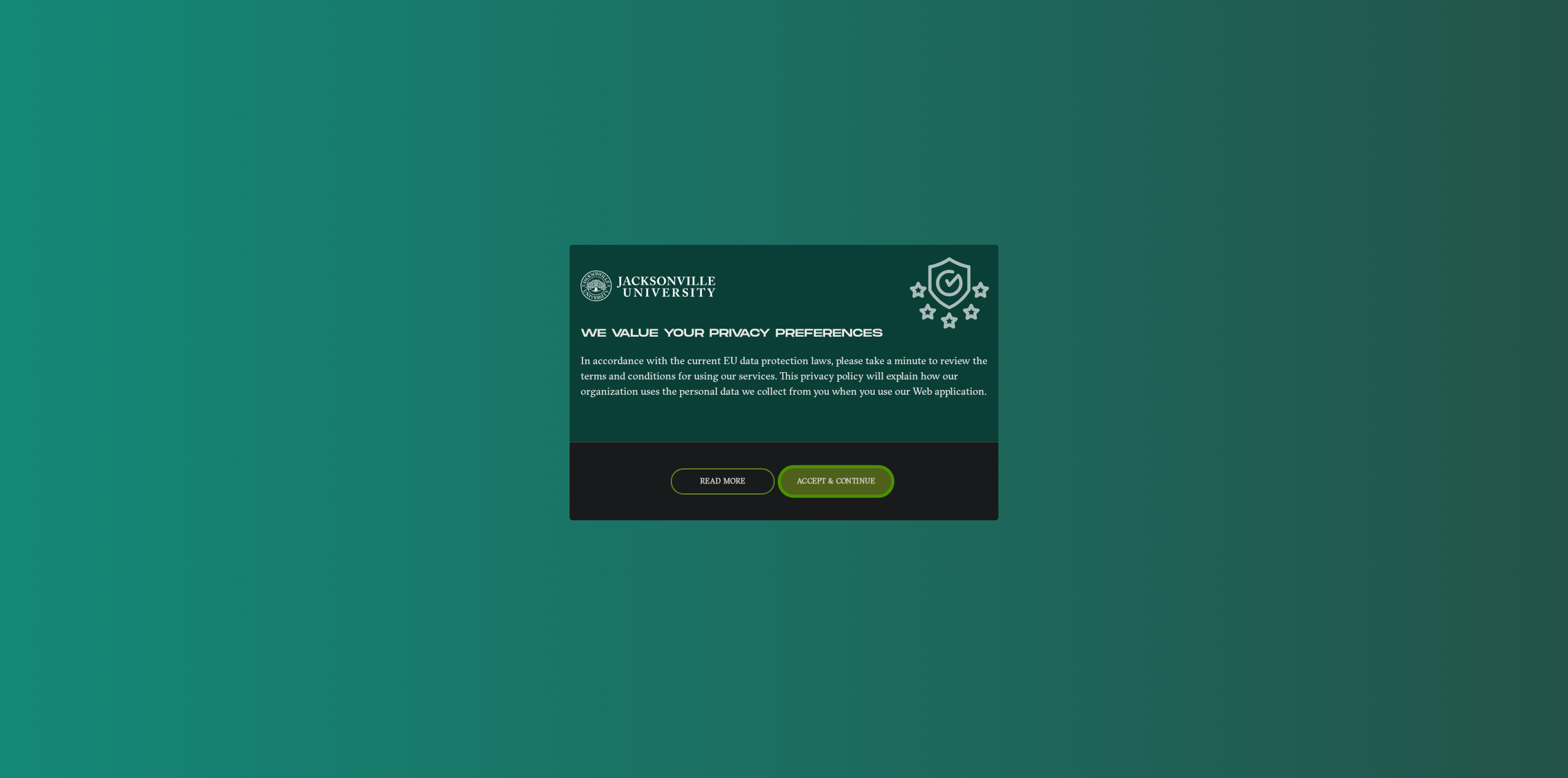
click at [842, 469] on button "Accept & Continue" at bounding box center [836, 481] width 111 height 27
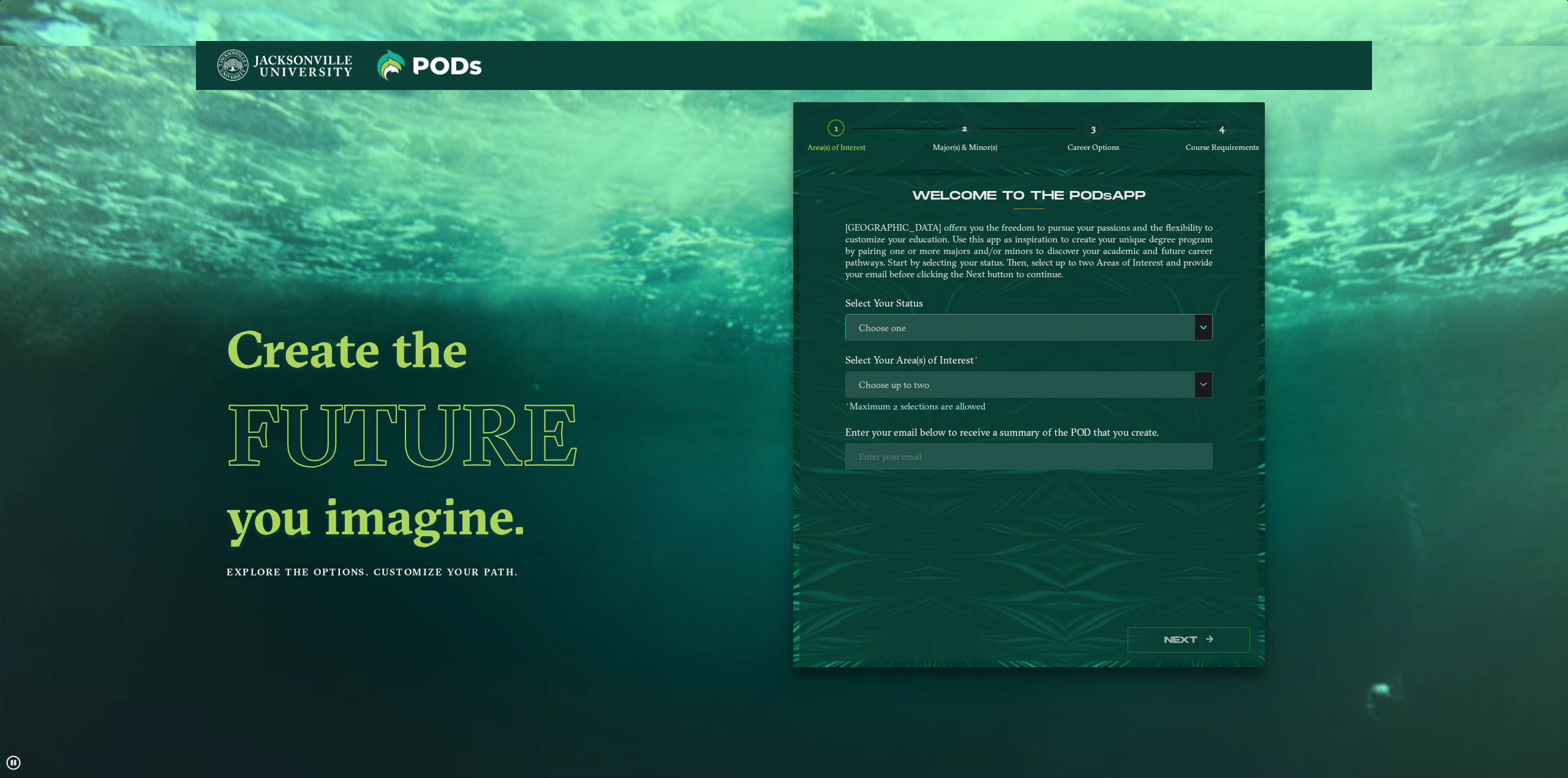
click at [1052, 314] on div "Choose one Choose one" at bounding box center [1029, 328] width 368 height 27
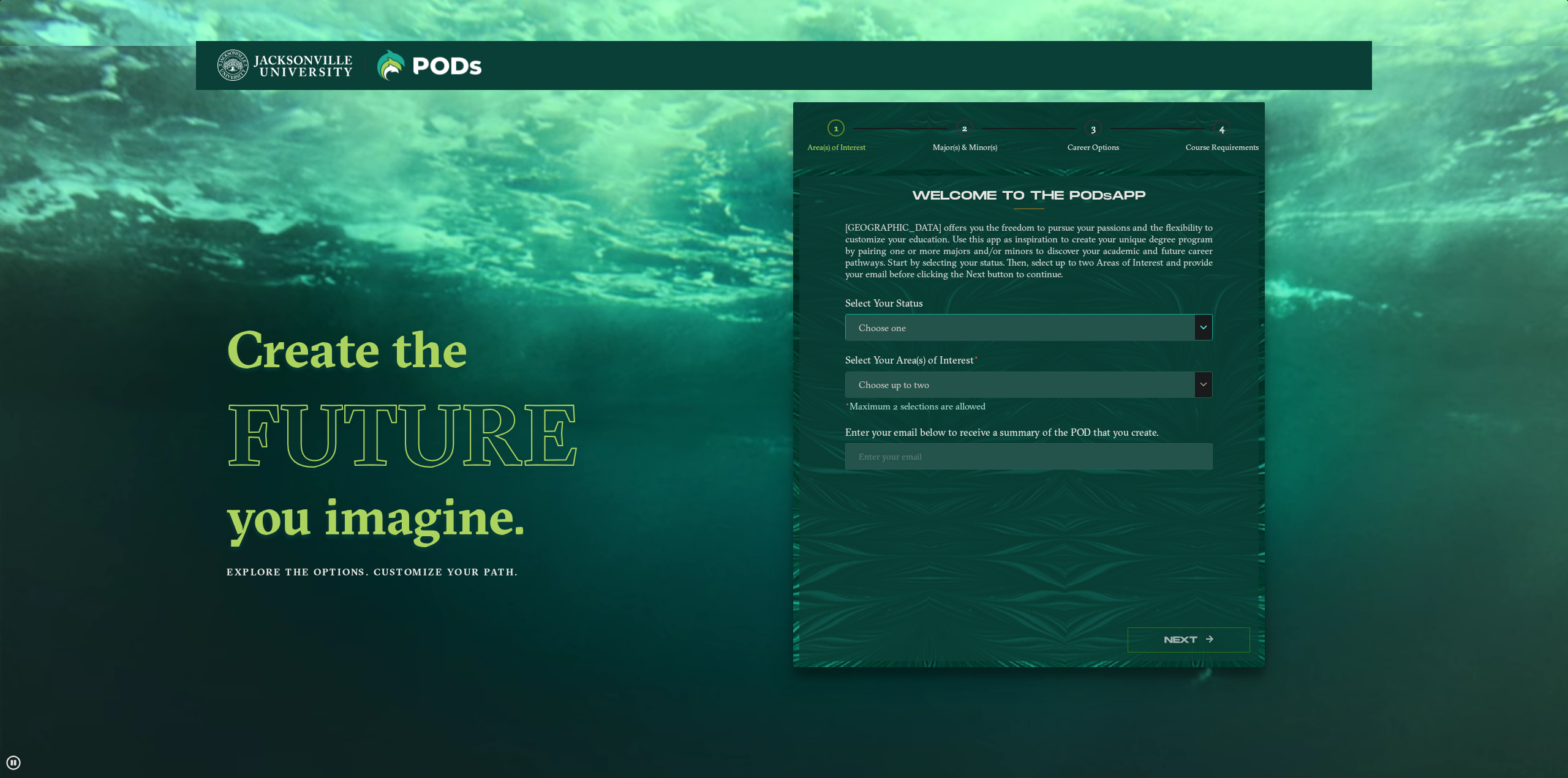
scroll to position [7, 56]
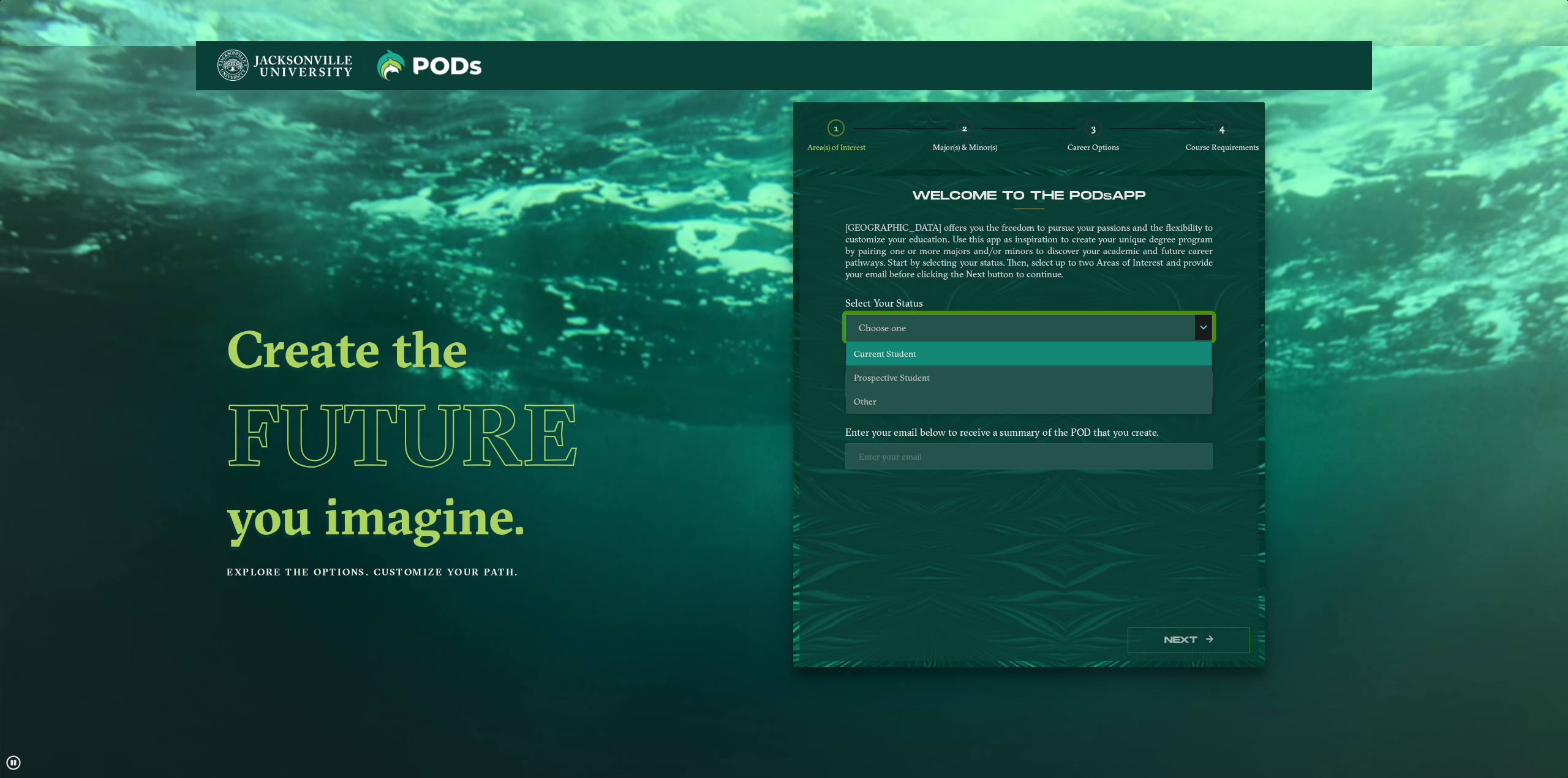
click at [903, 361] on li "Current Student" at bounding box center [1029, 353] width 365 height 24
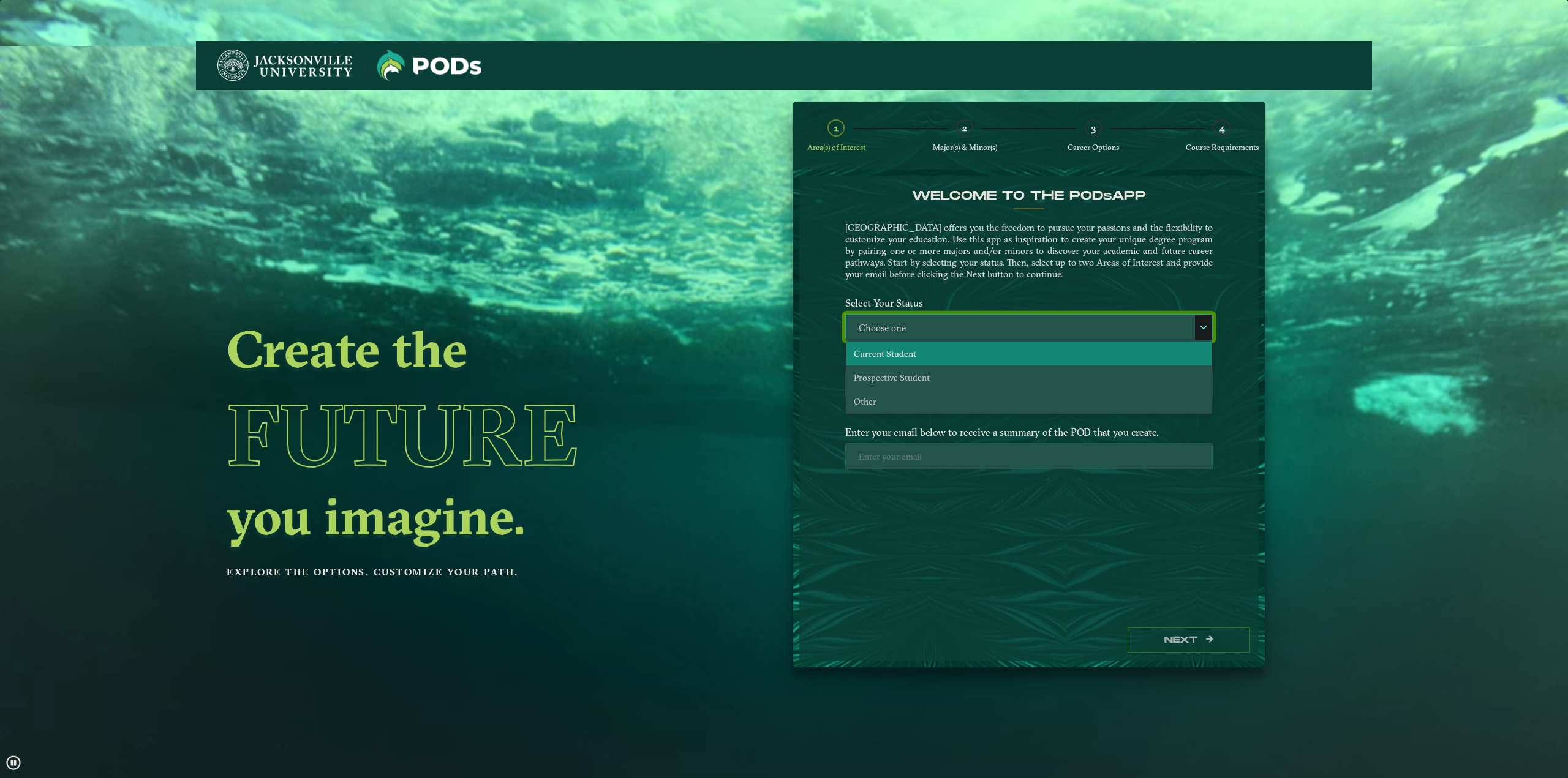
select select "[object Object]"
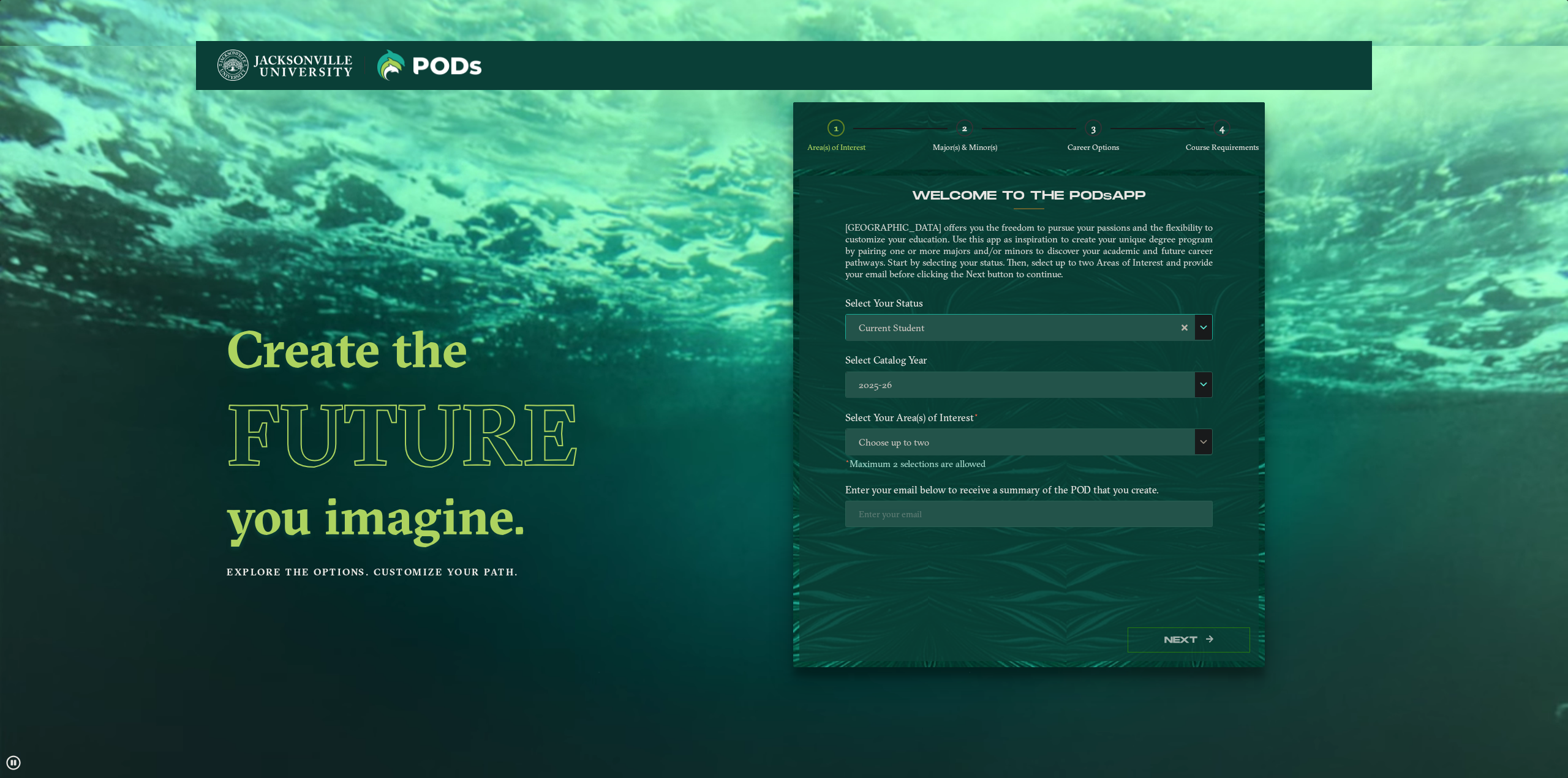
click at [959, 428] on label "Select Your Area(s) of Interest ⋆" at bounding box center [1029, 418] width 386 height 23
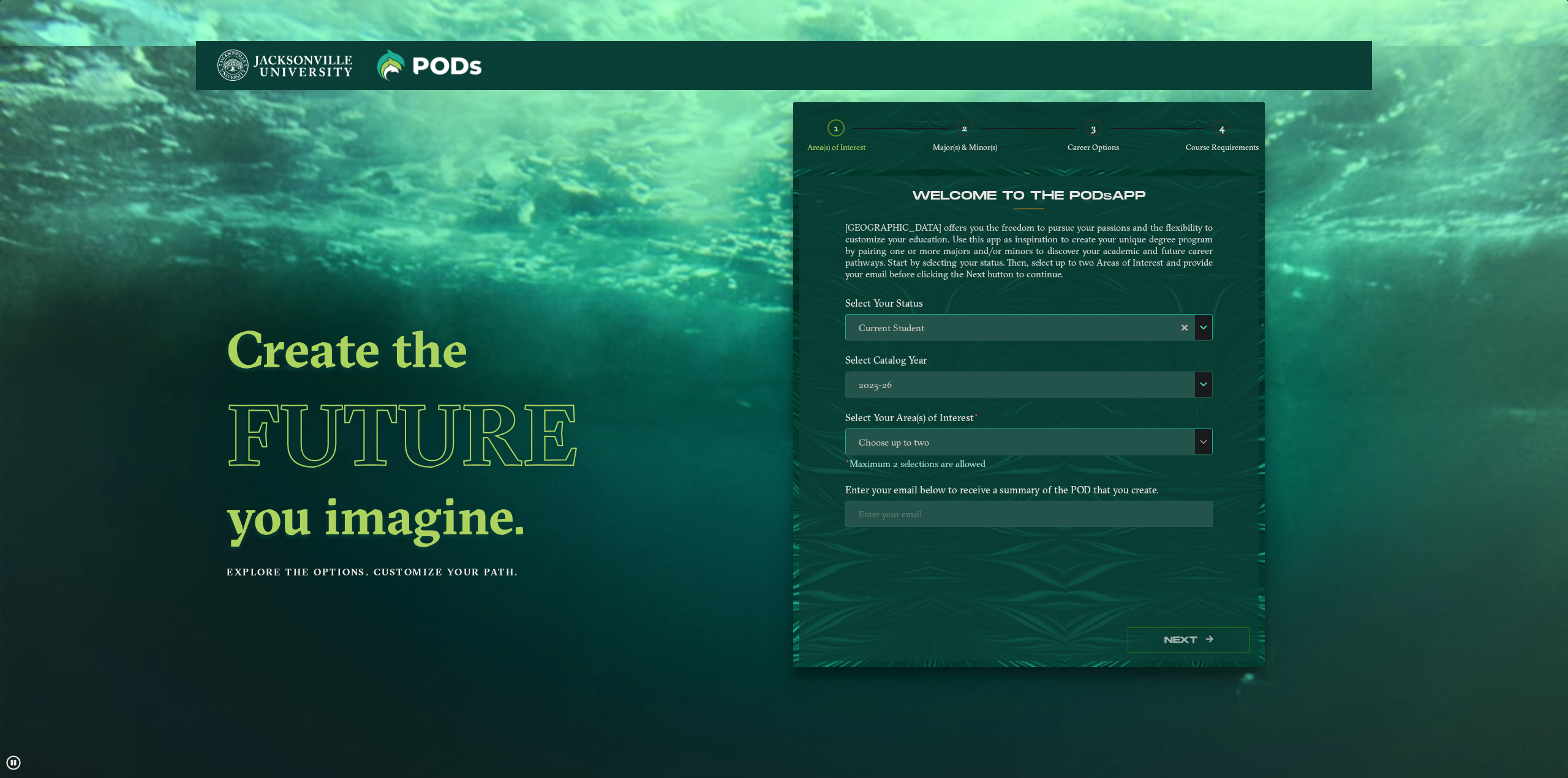
click at [959, 434] on span "Choose up to two" at bounding box center [1029, 442] width 366 height 27
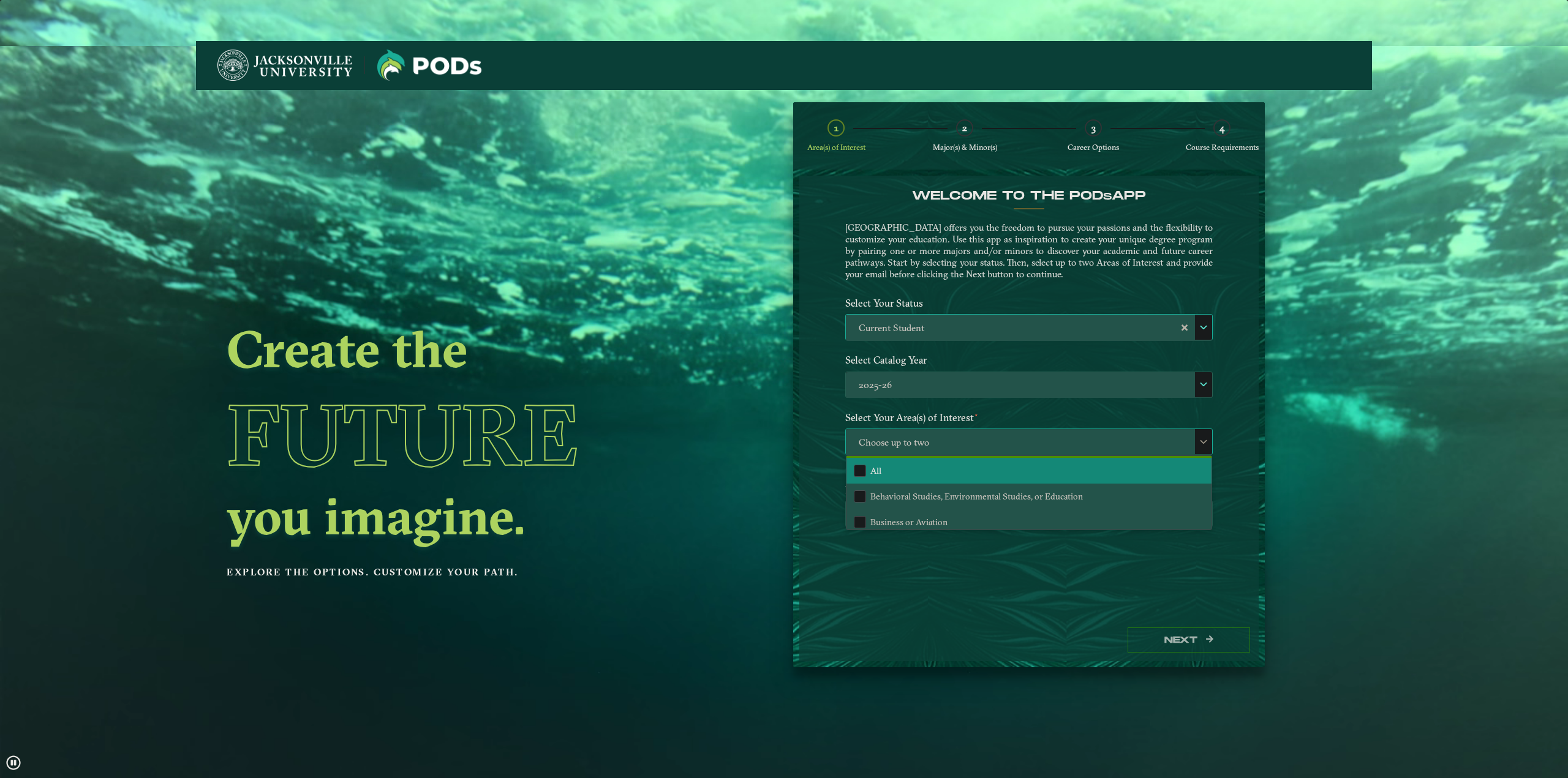
click at [953, 470] on li "All" at bounding box center [1029, 471] width 365 height 26
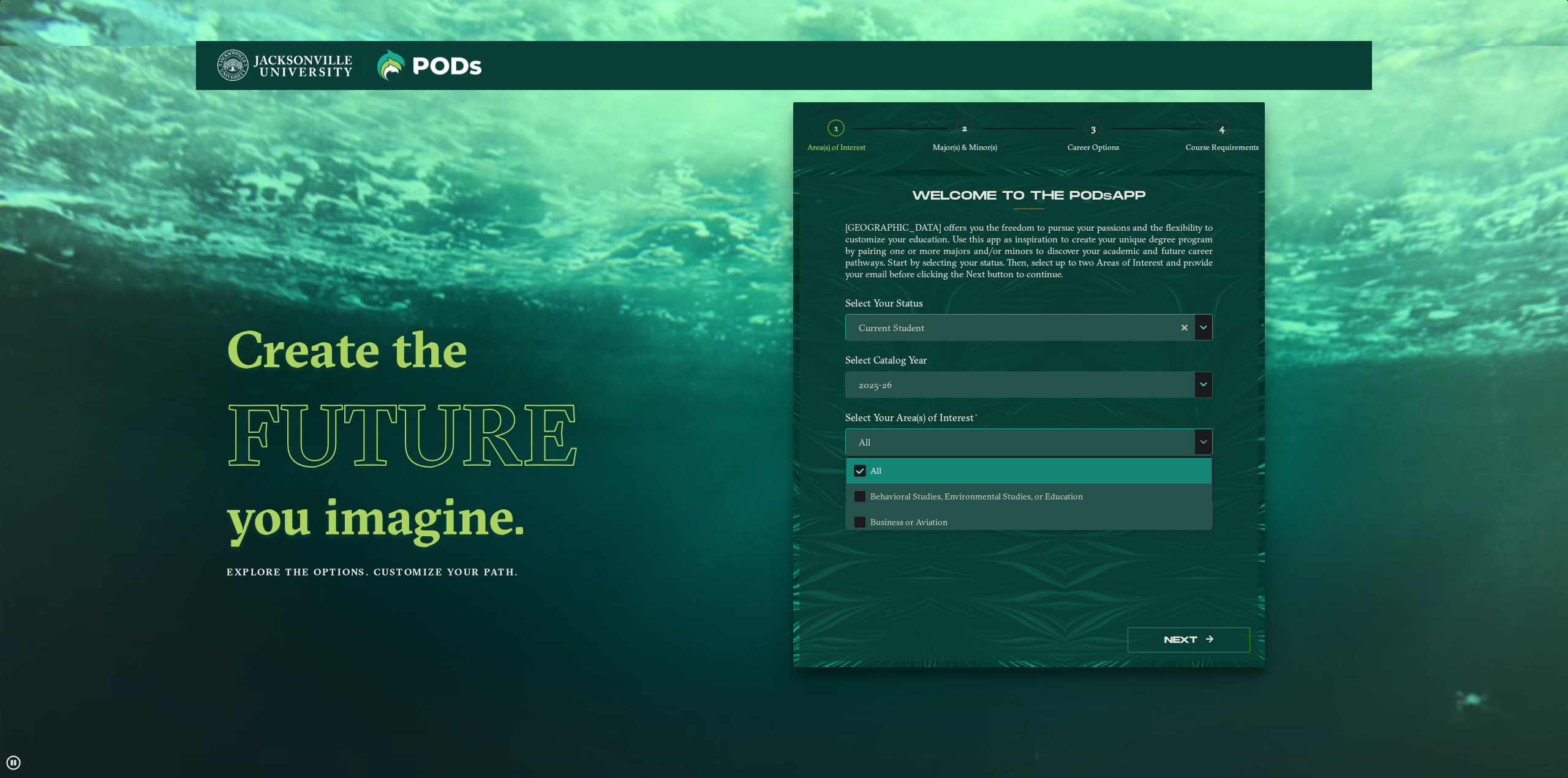
click at [973, 439] on span "All" at bounding box center [1029, 442] width 366 height 27
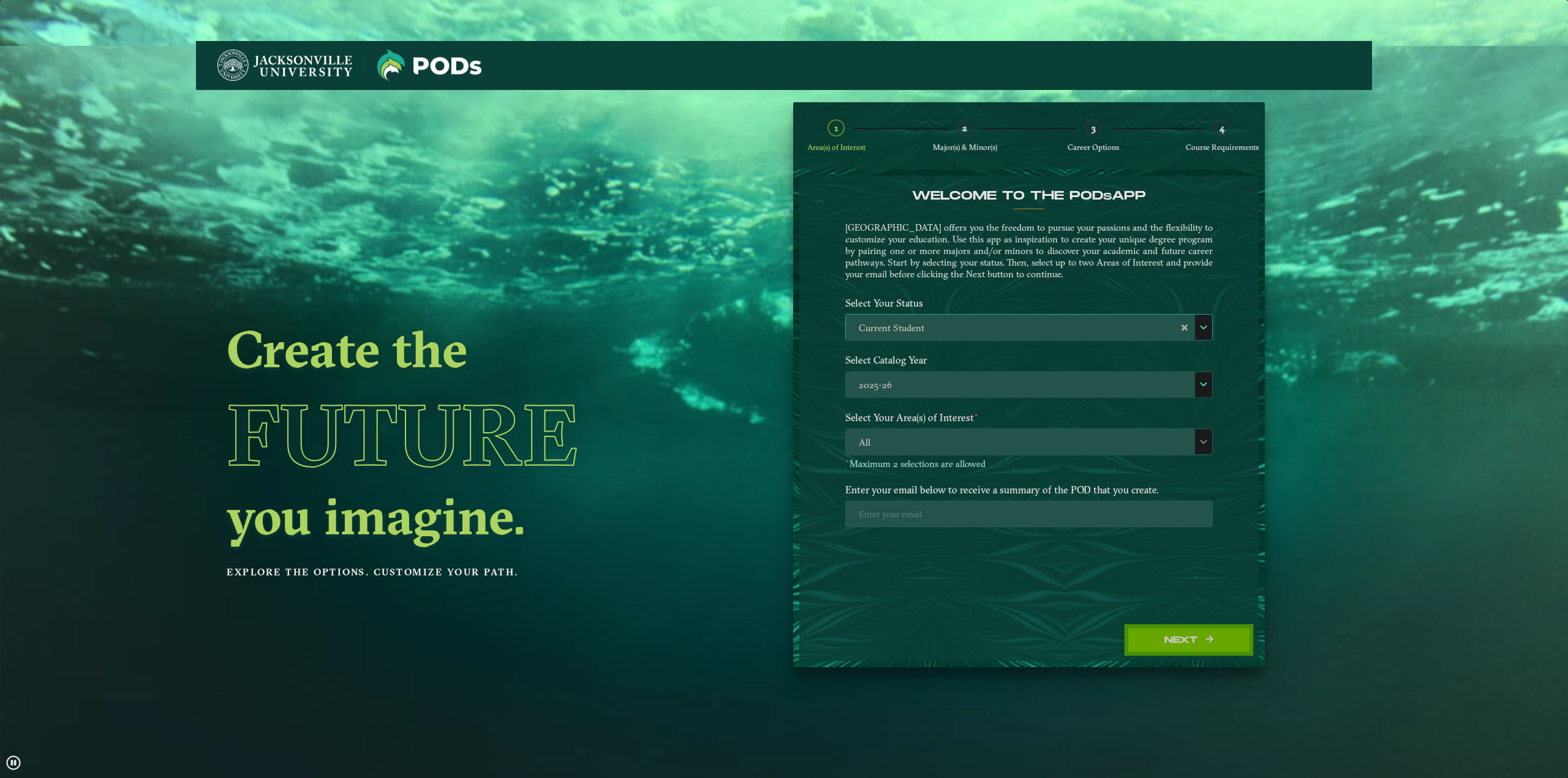
click at [1199, 633] on button "Next" at bounding box center [1189, 640] width 123 height 25
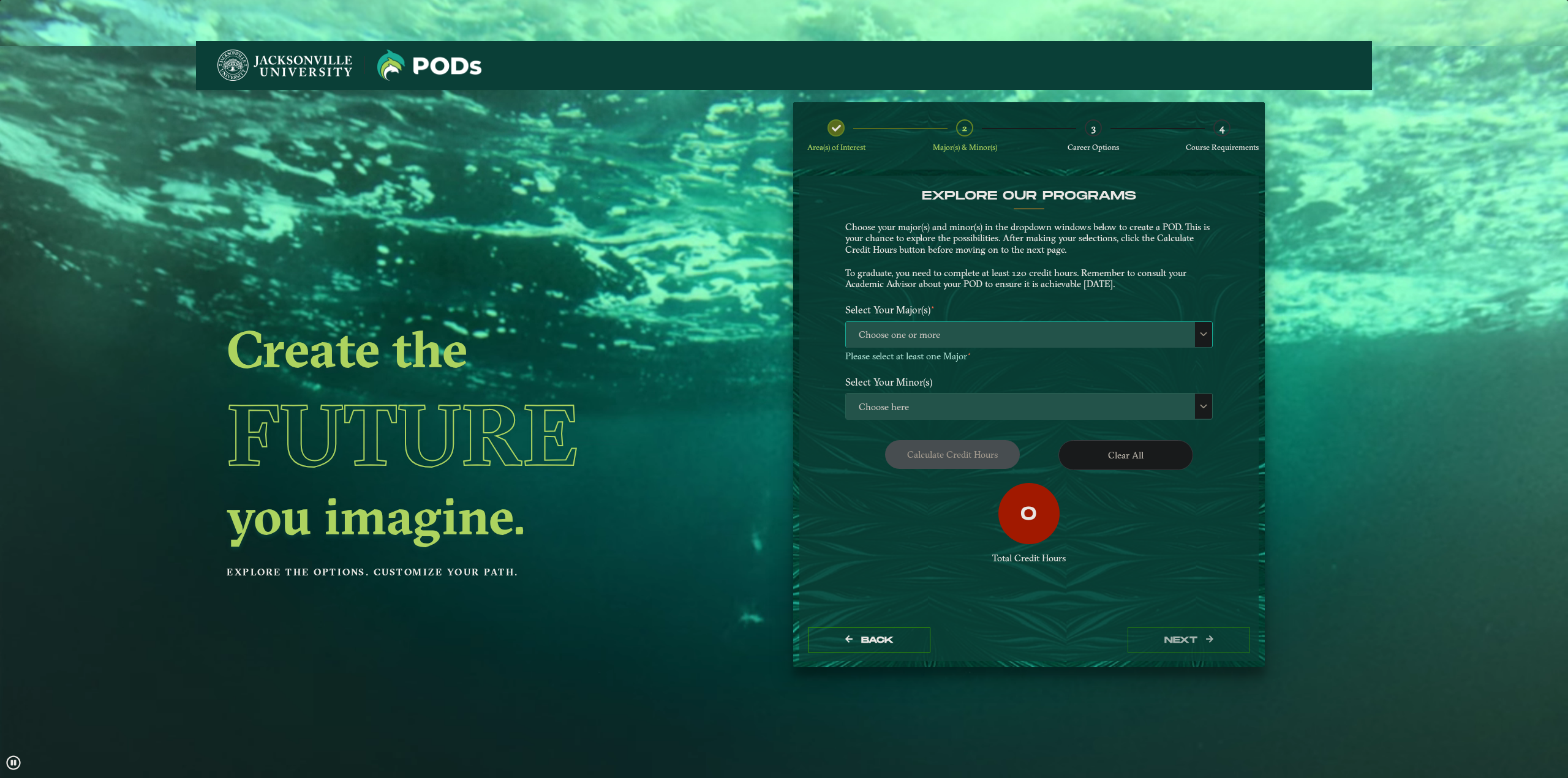
click at [1002, 330] on span "Choose one or more" at bounding box center [1029, 336] width 366 height 27
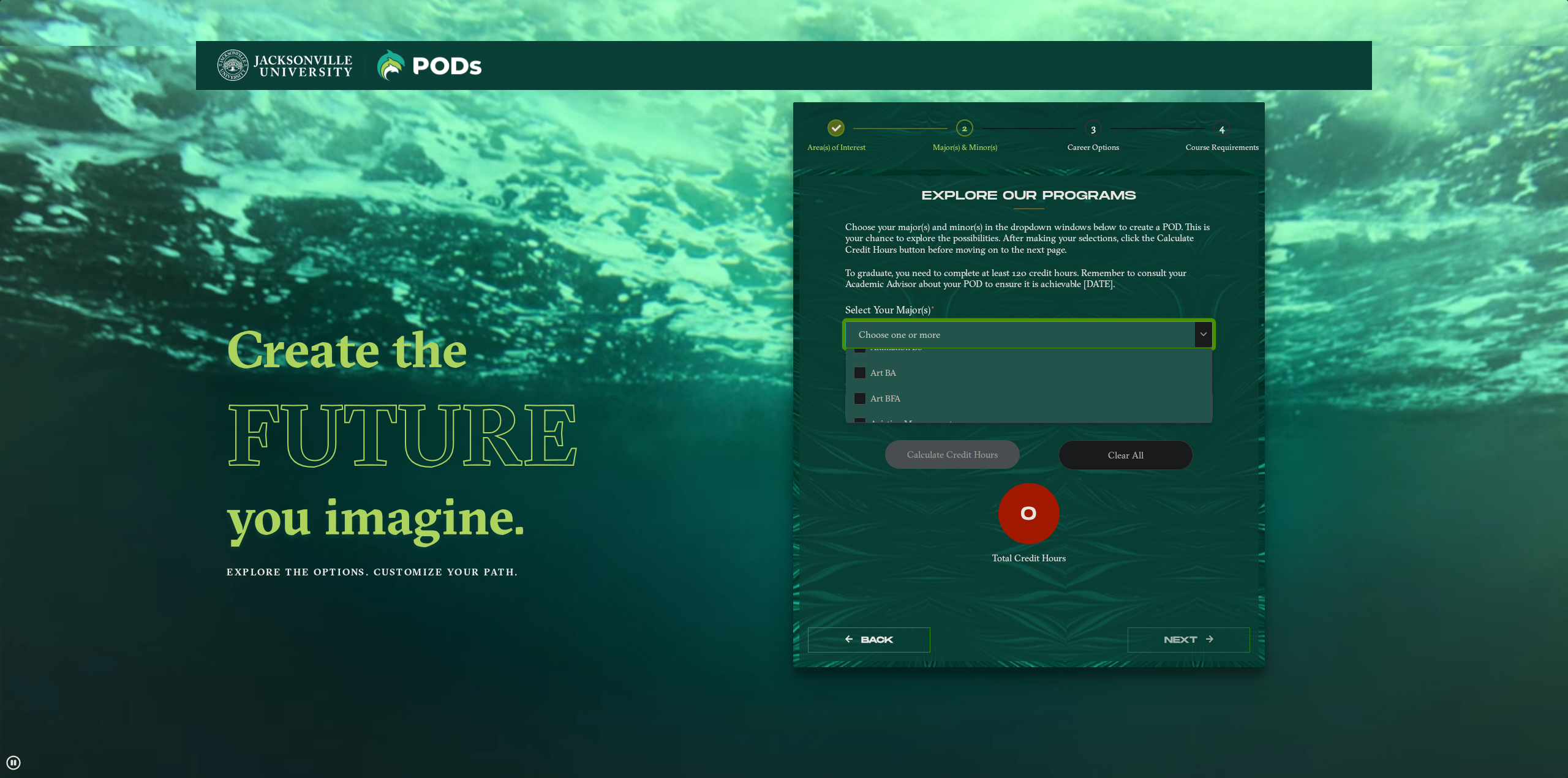
scroll to position [0, 0]
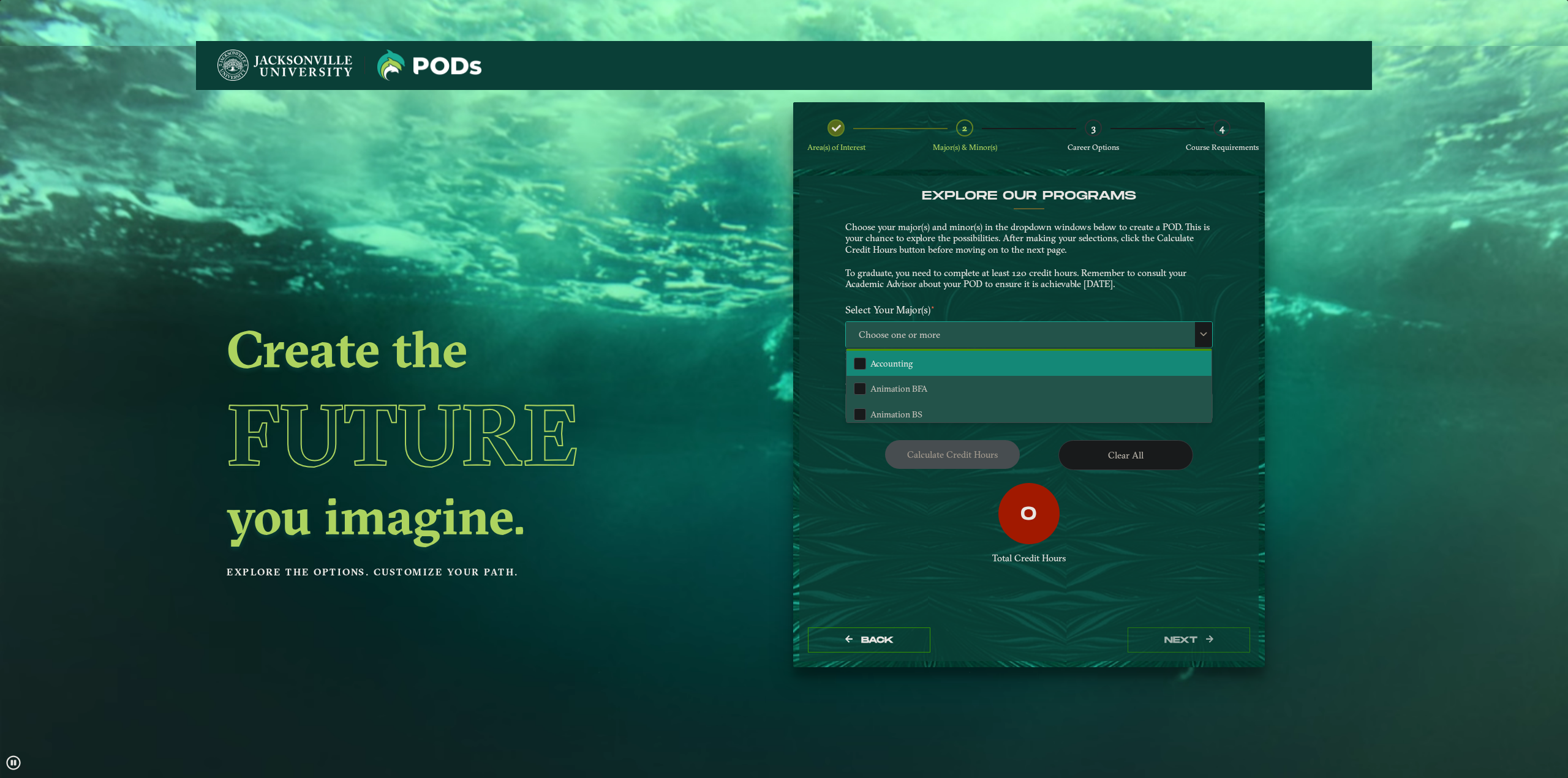
click at [1015, 364] on li "Accounting" at bounding box center [1029, 363] width 365 height 26
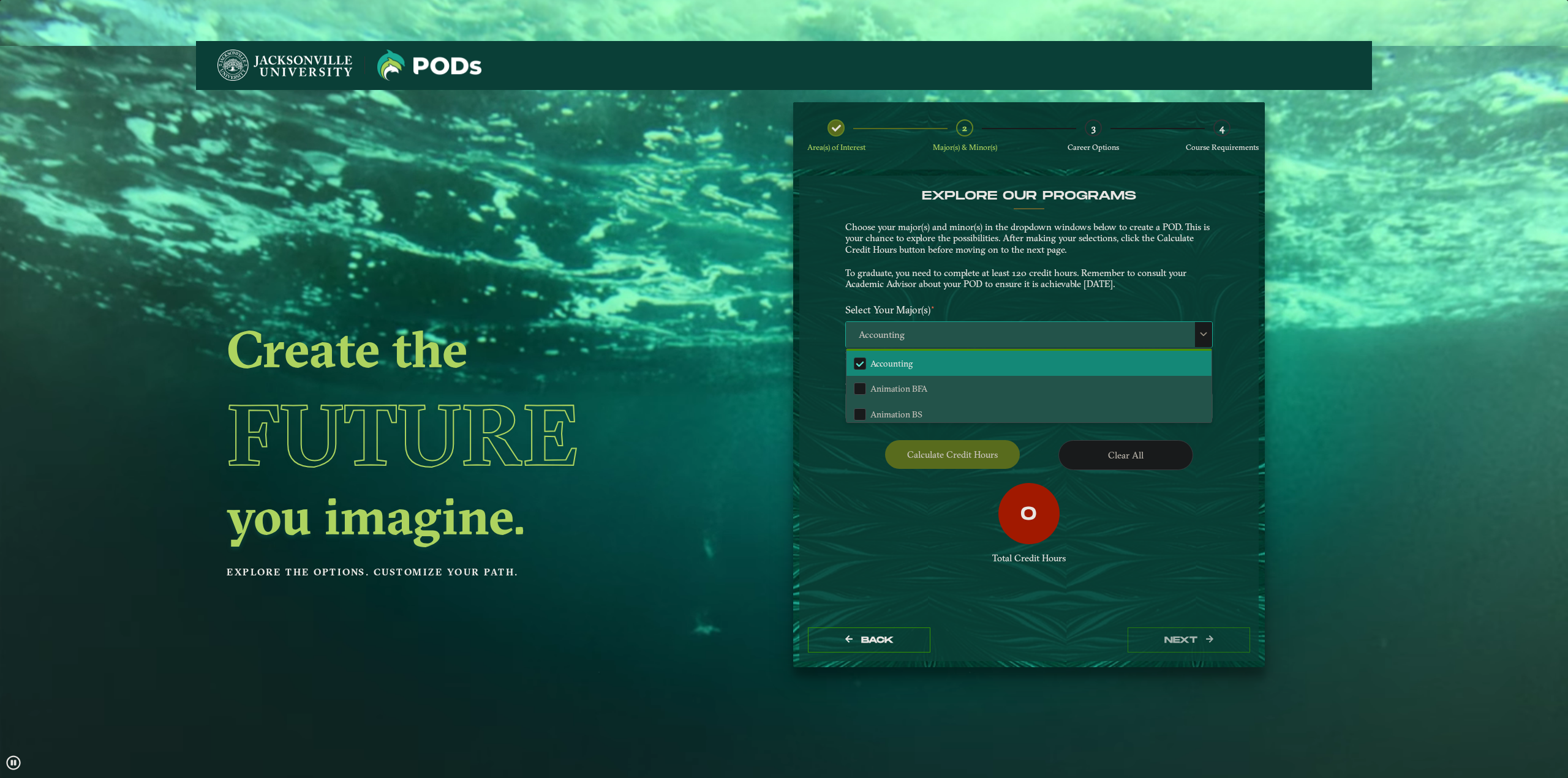
click at [1015, 364] on li "Accounting" at bounding box center [1029, 363] width 365 height 26
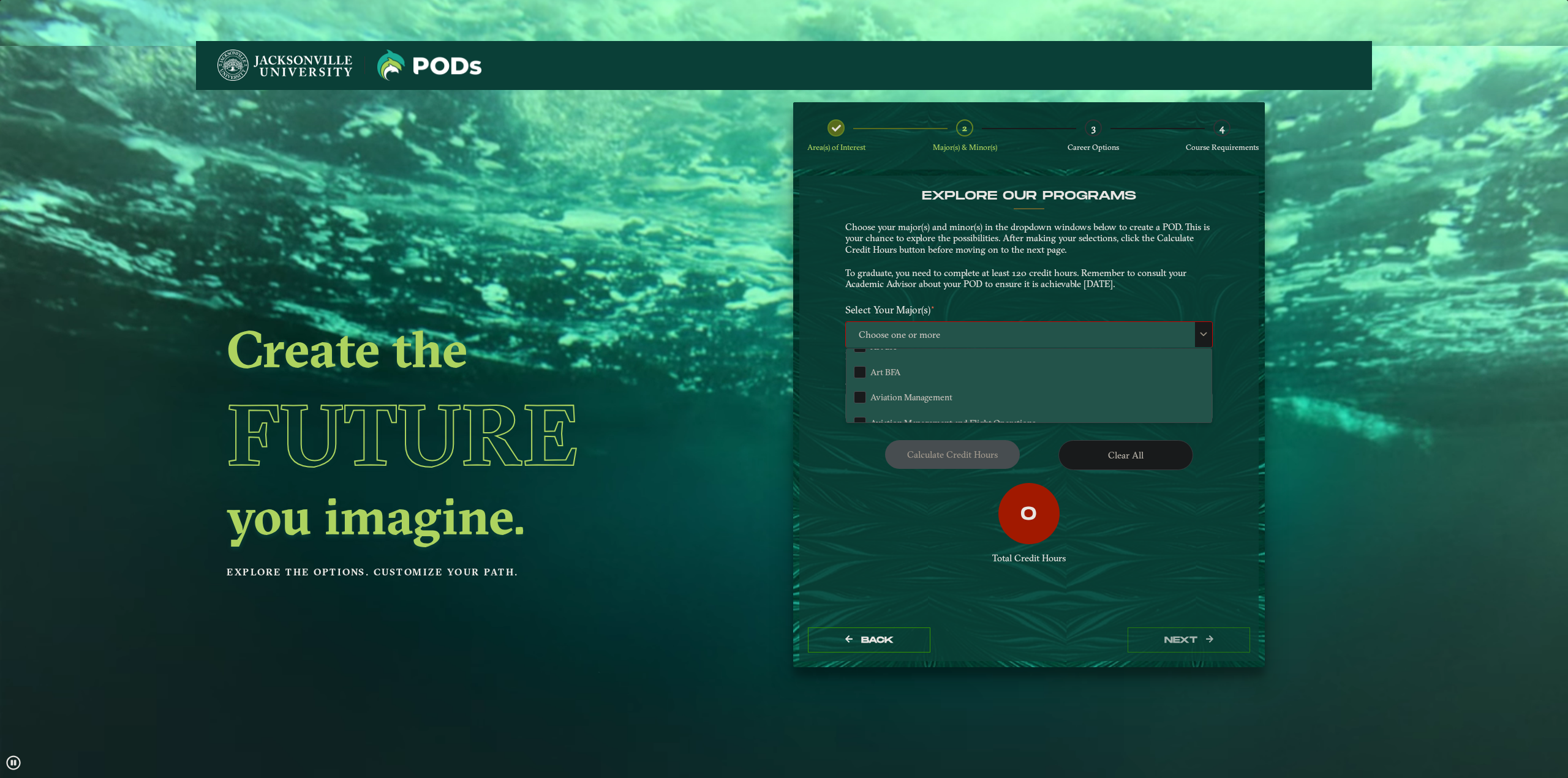
scroll to position [245, 0]
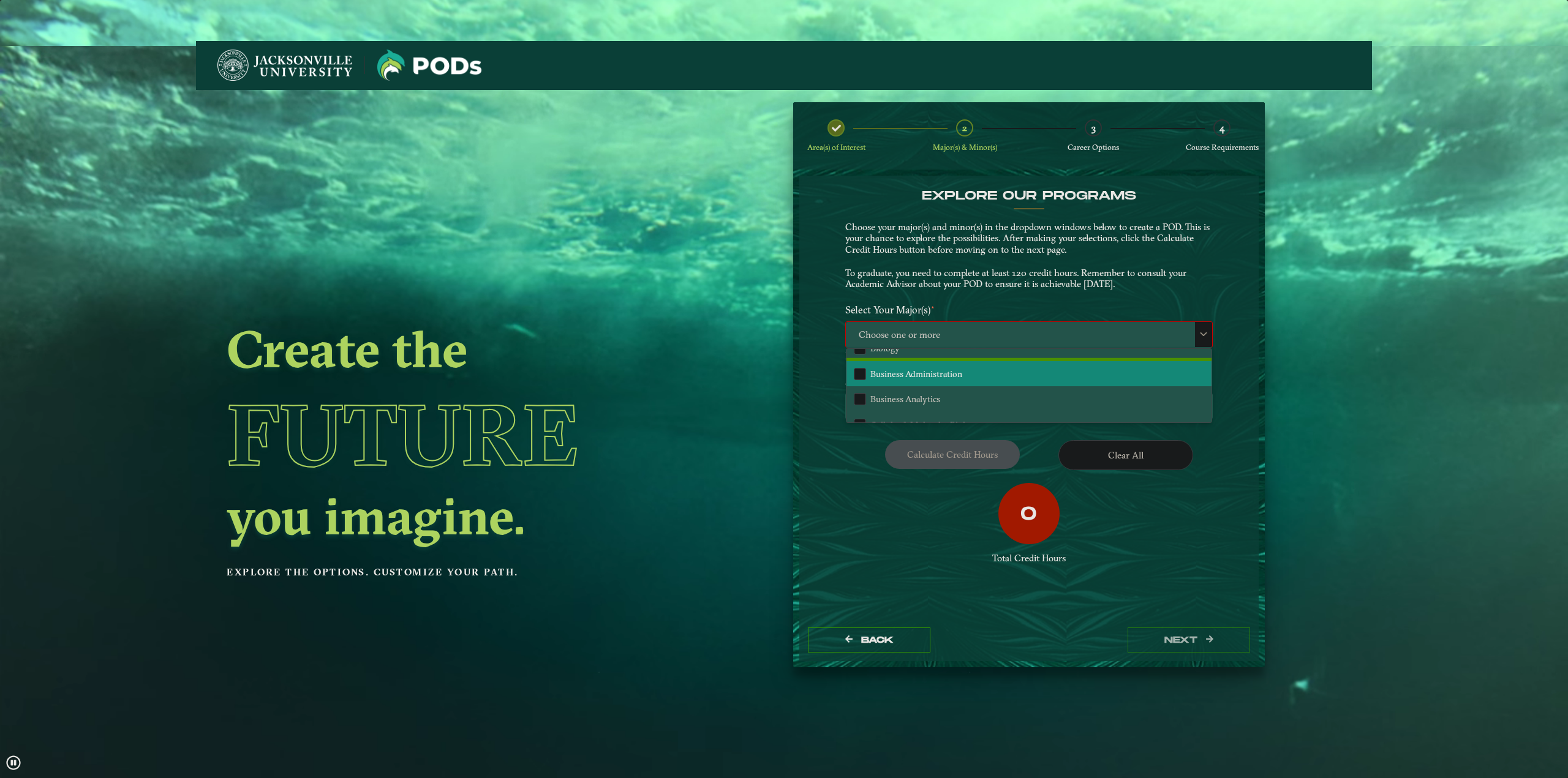
click at [1014, 373] on li "Business Administration" at bounding box center [1029, 374] width 365 height 26
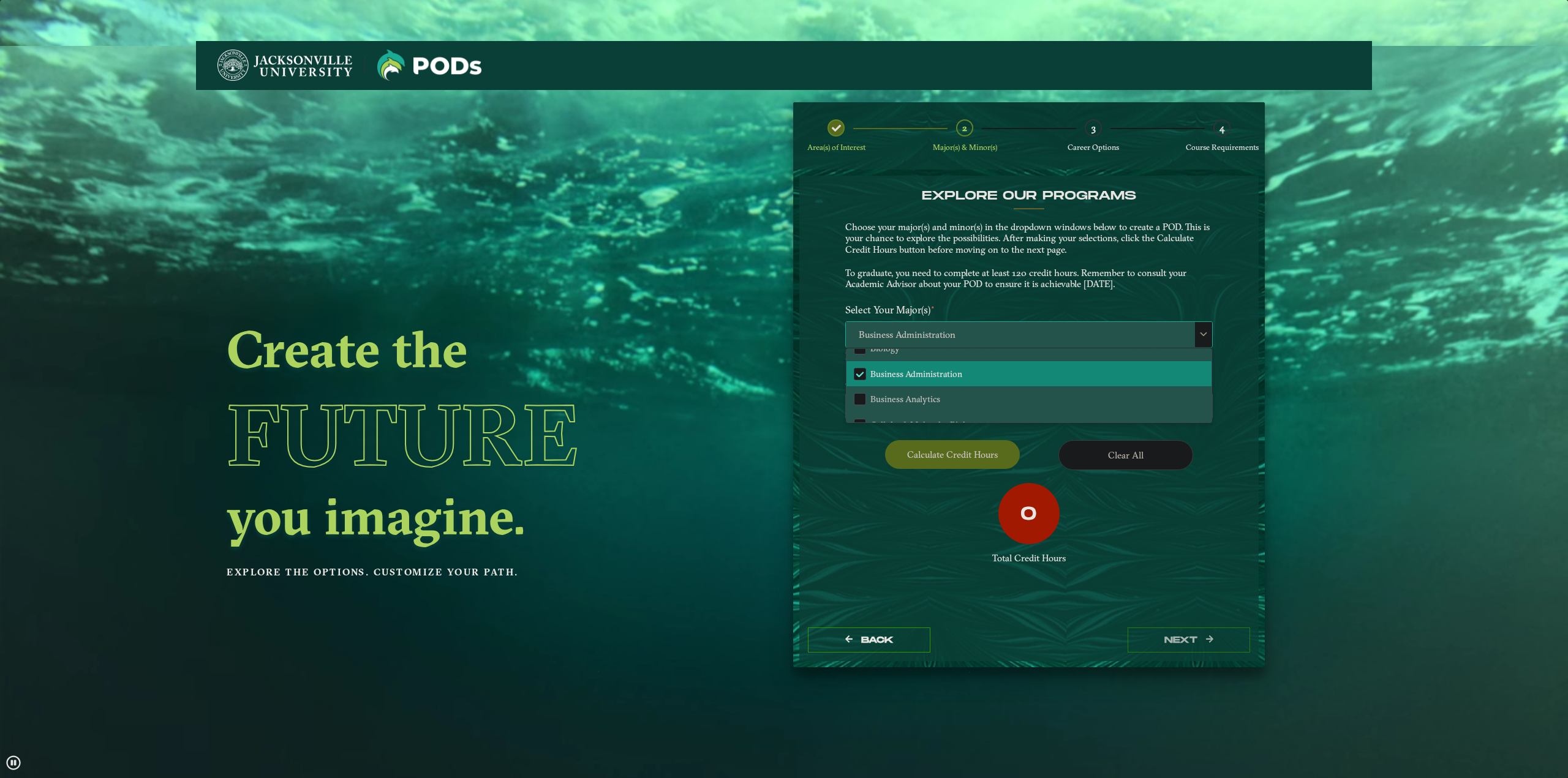
click at [1021, 330] on span "Business Administration" at bounding box center [1029, 336] width 366 height 27
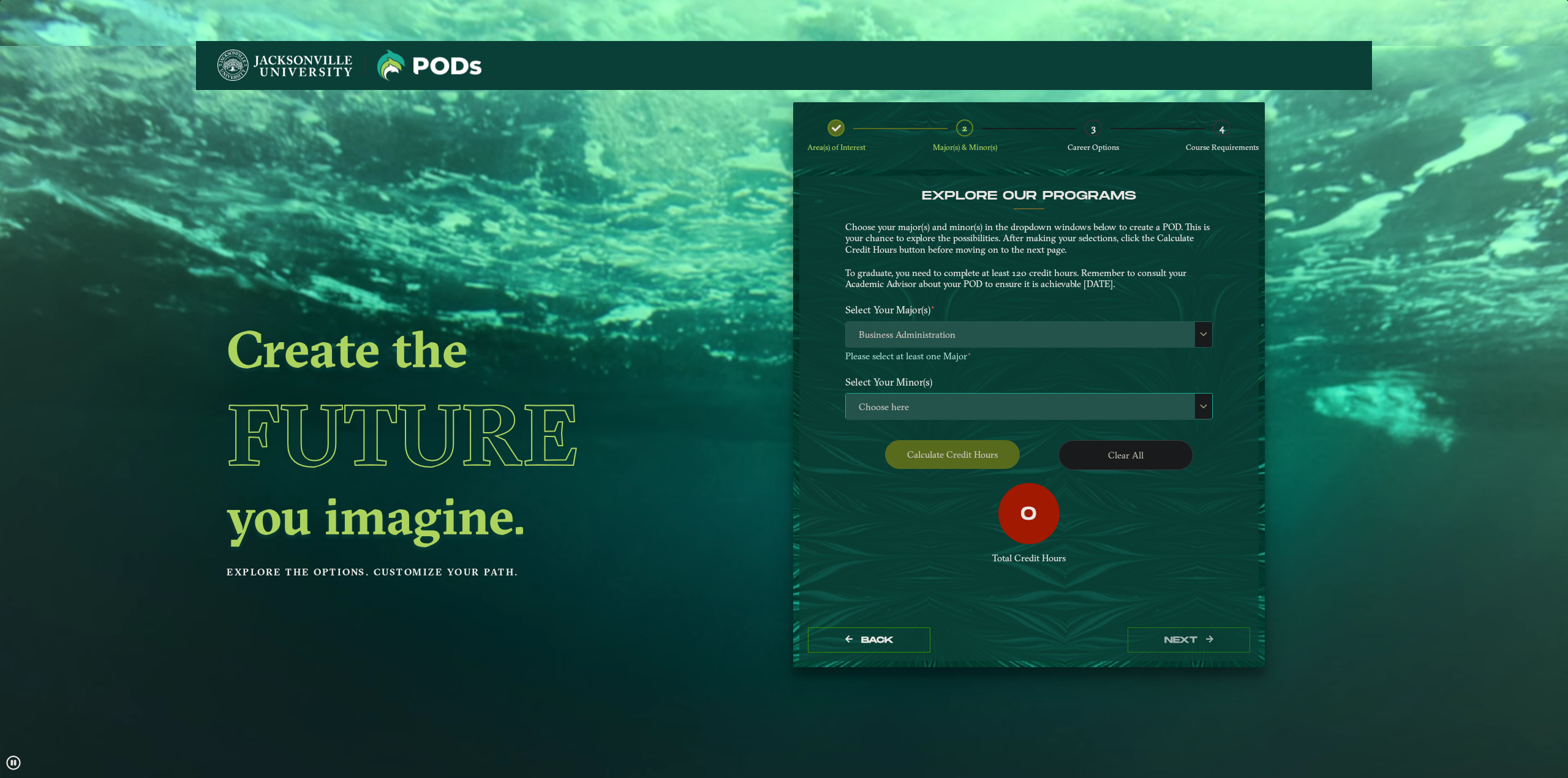
click at [1030, 412] on span "Choose here" at bounding box center [1029, 407] width 366 height 27
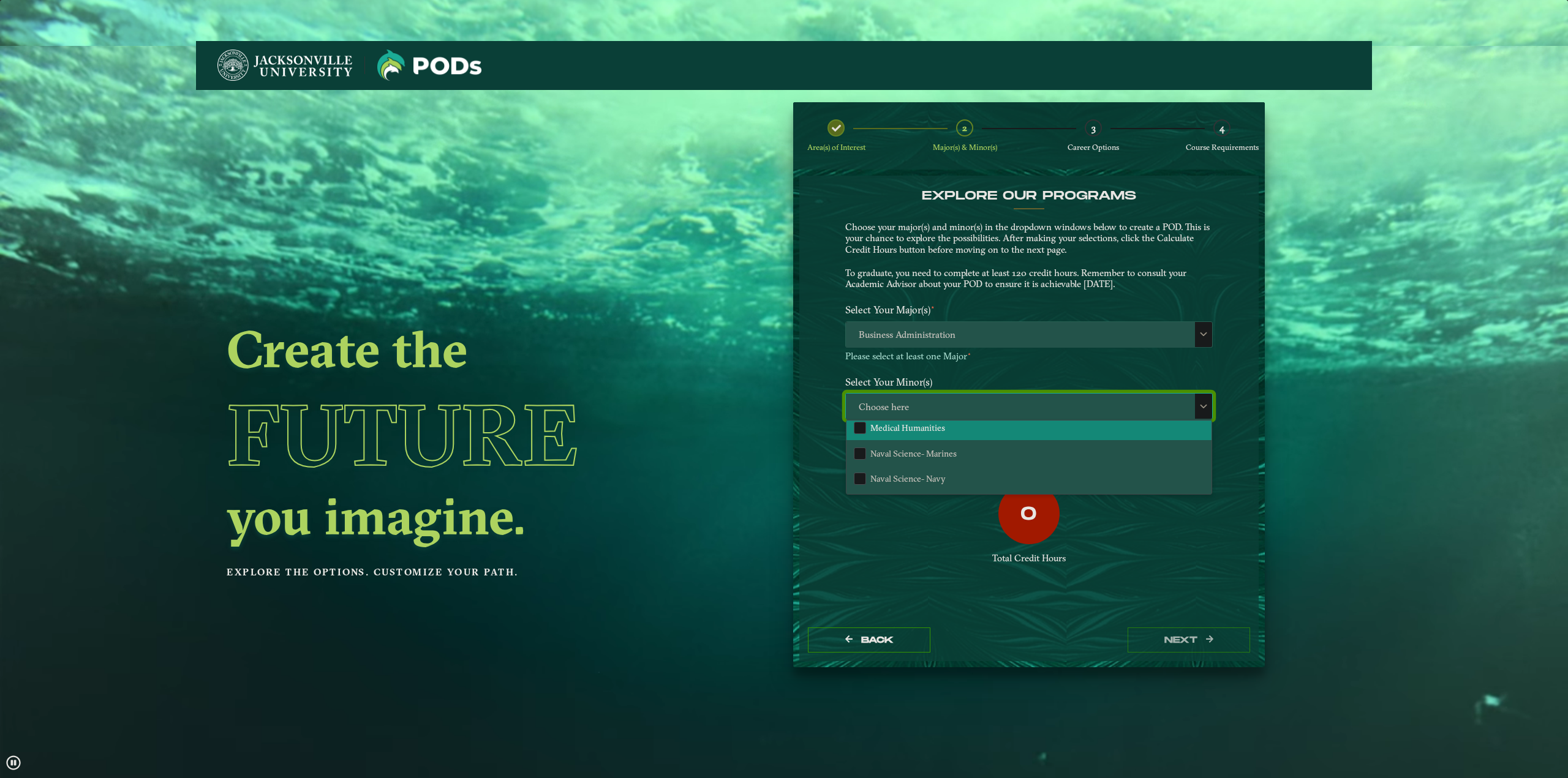
scroll to position [918, 0]
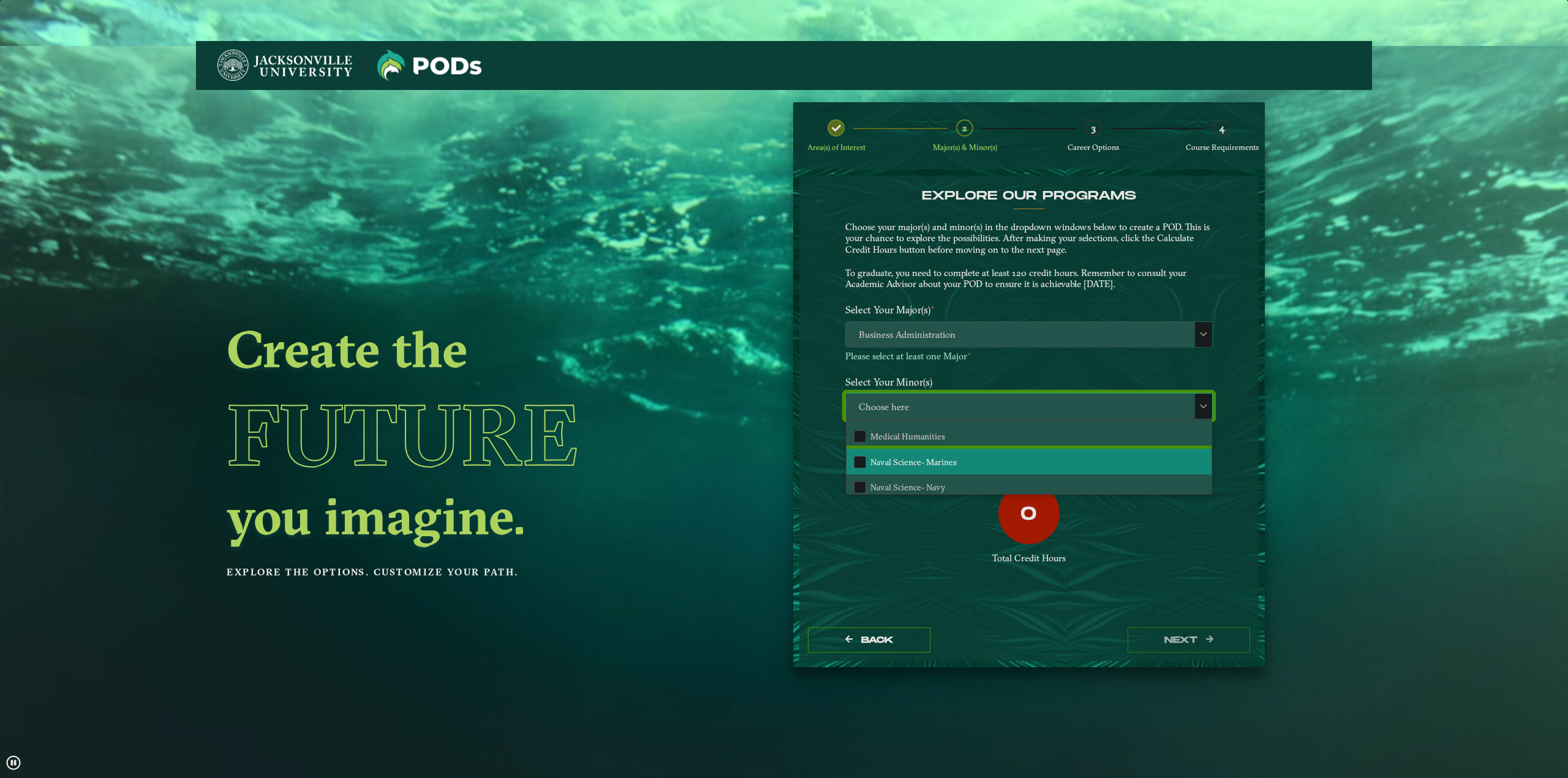
click at [991, 456] on li "Naval Science- Marines" at bounding box center [1029, 461] width 365 height 26
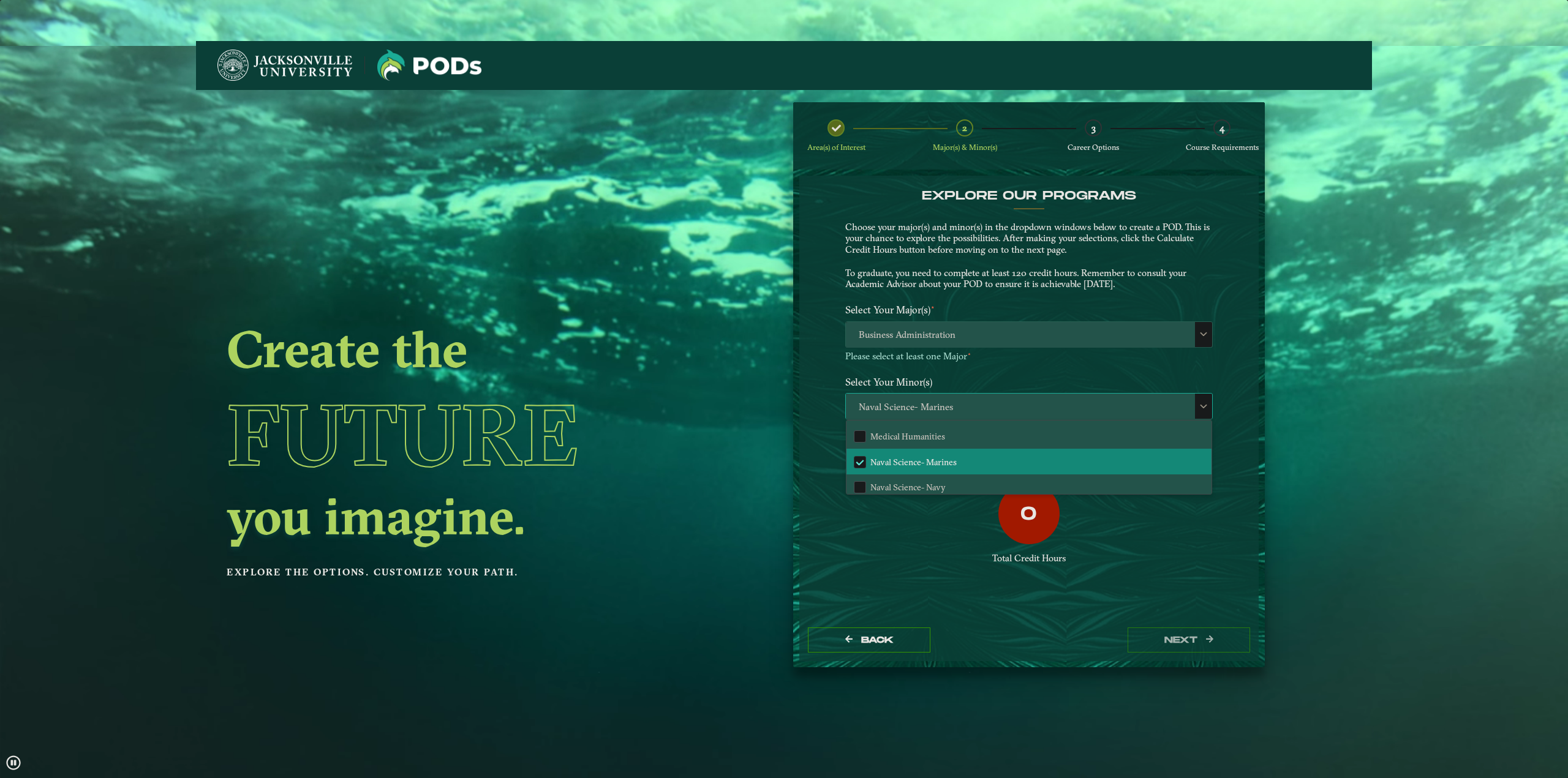
click at [998, 407] on span "Naval Science- Marines" at bounding box center [1029, 407] width 366 height 27
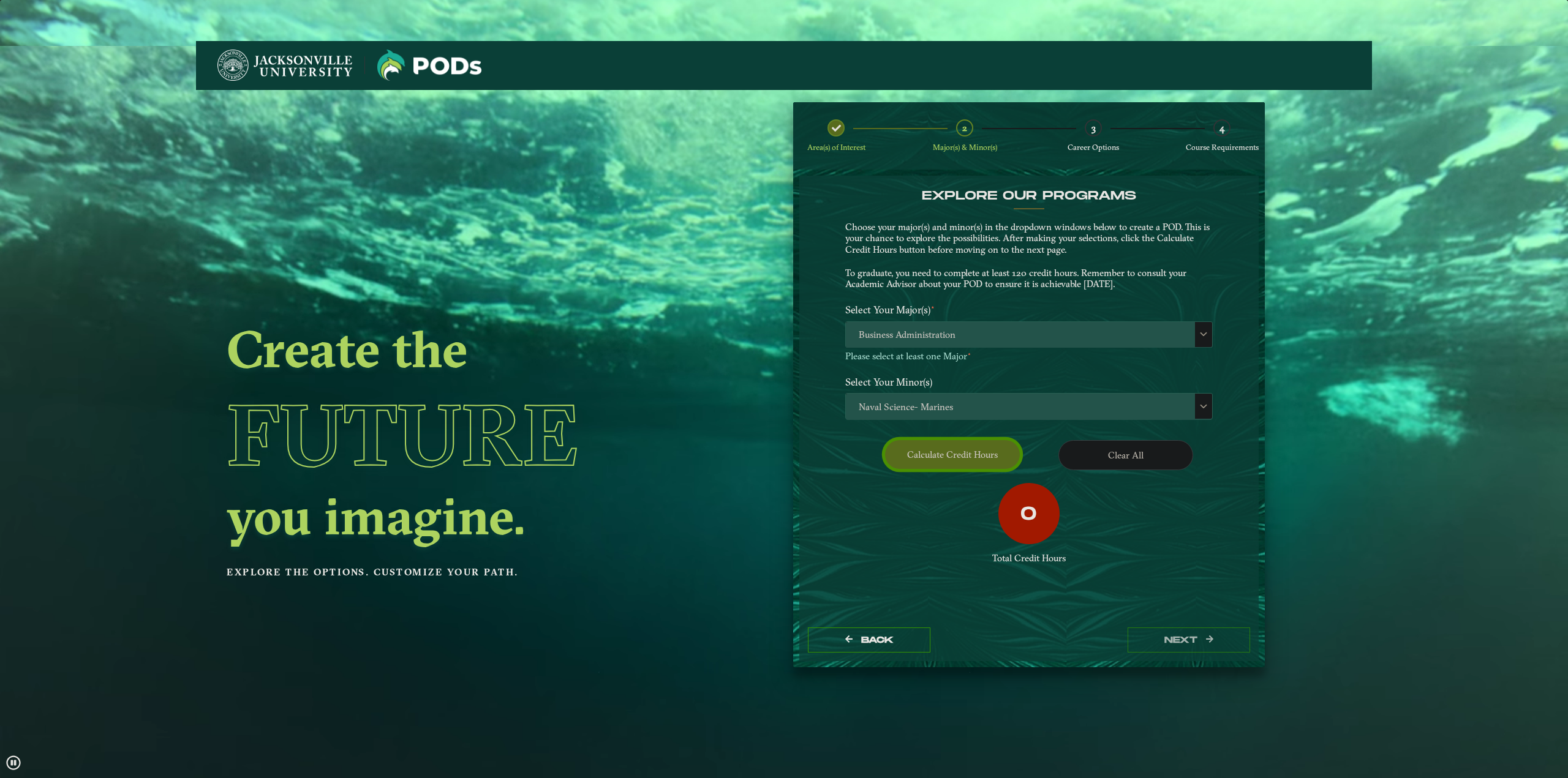
click at [991, 453] on button "Calculate credit hours" at bounding box center [952, 455] width 135 height 28
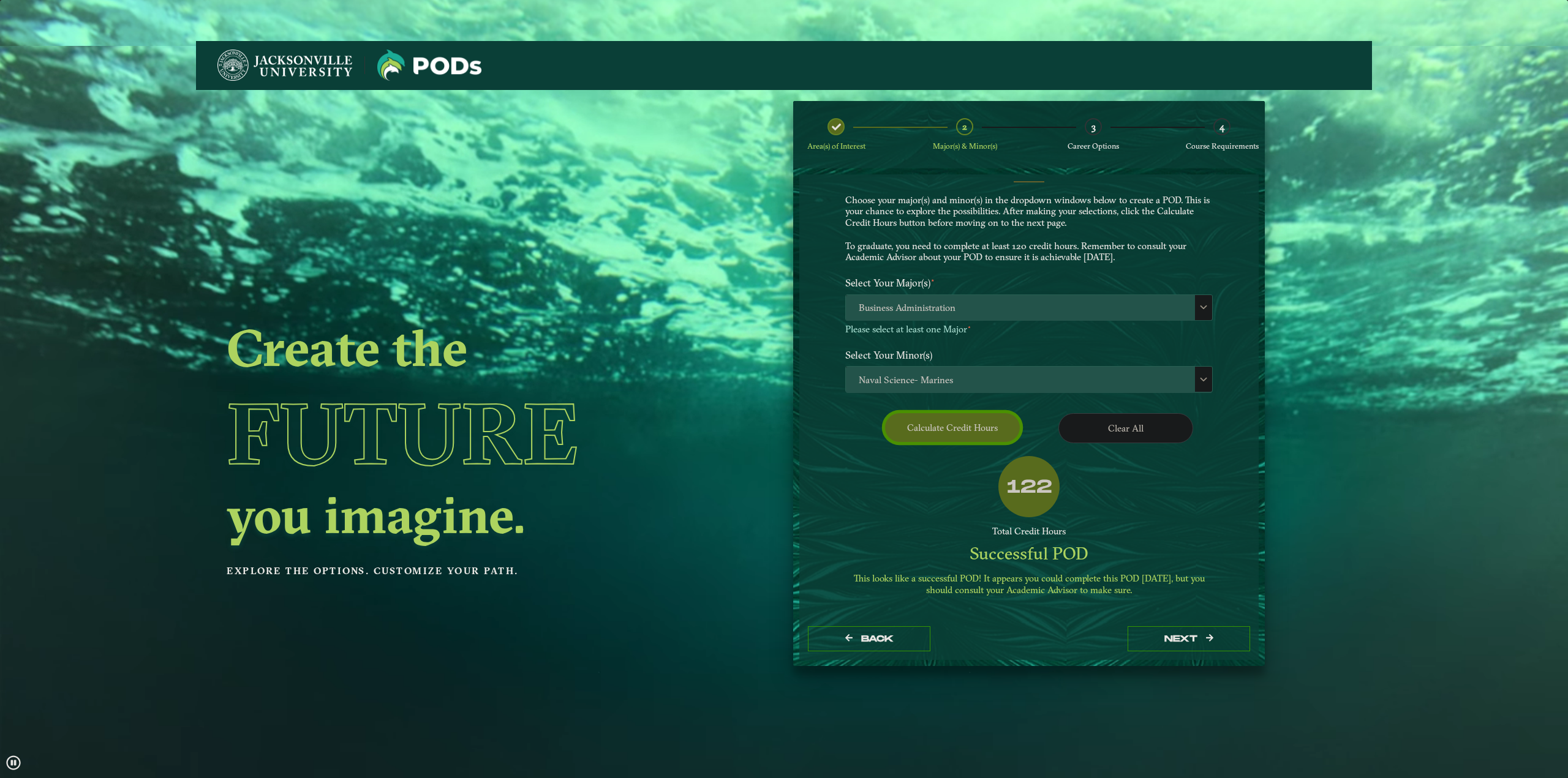
scroll to position [0, 0]
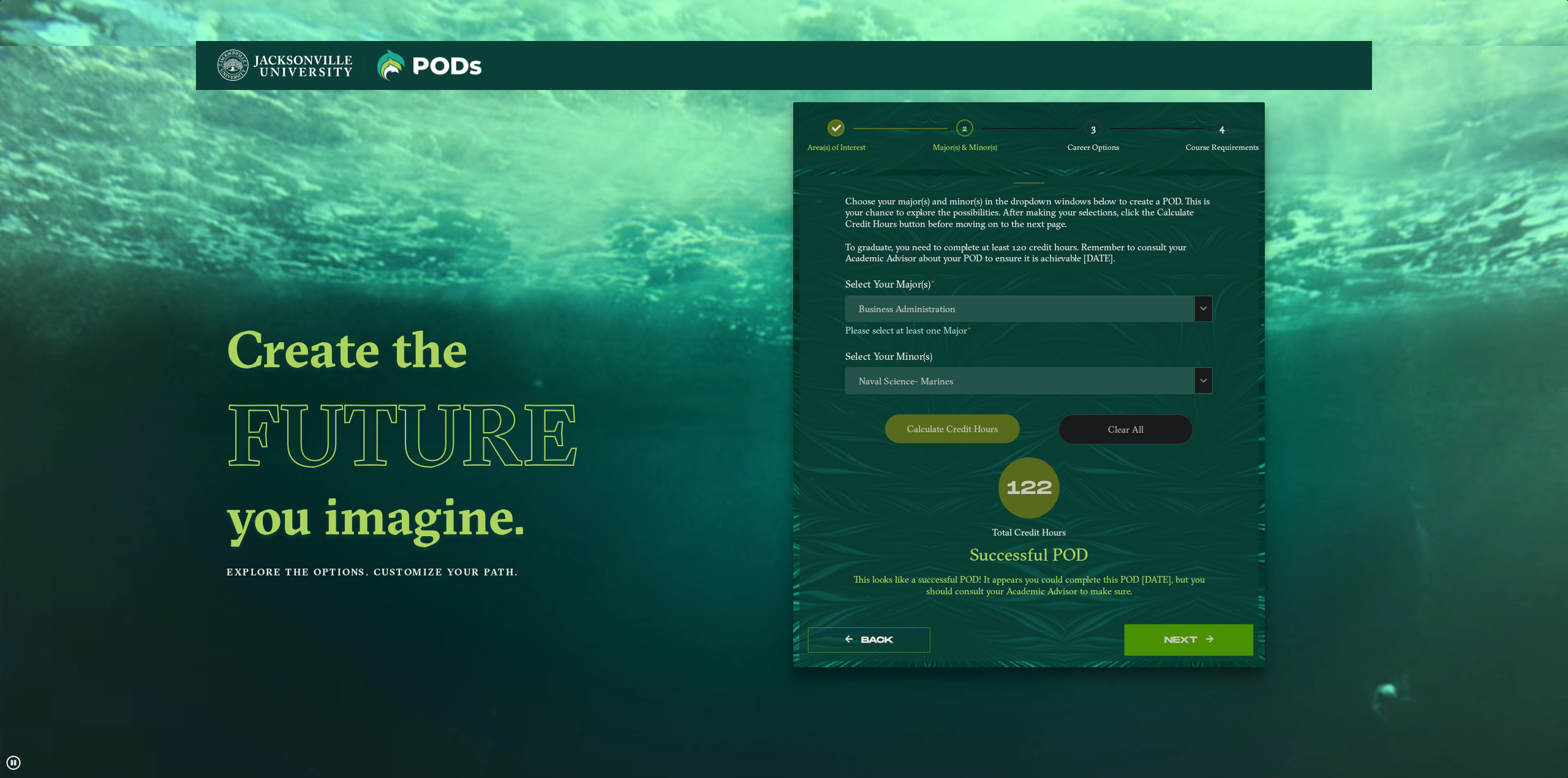
click at [1173, 634] on button "next" at bounding box center [1189, 640] width 123 height 25
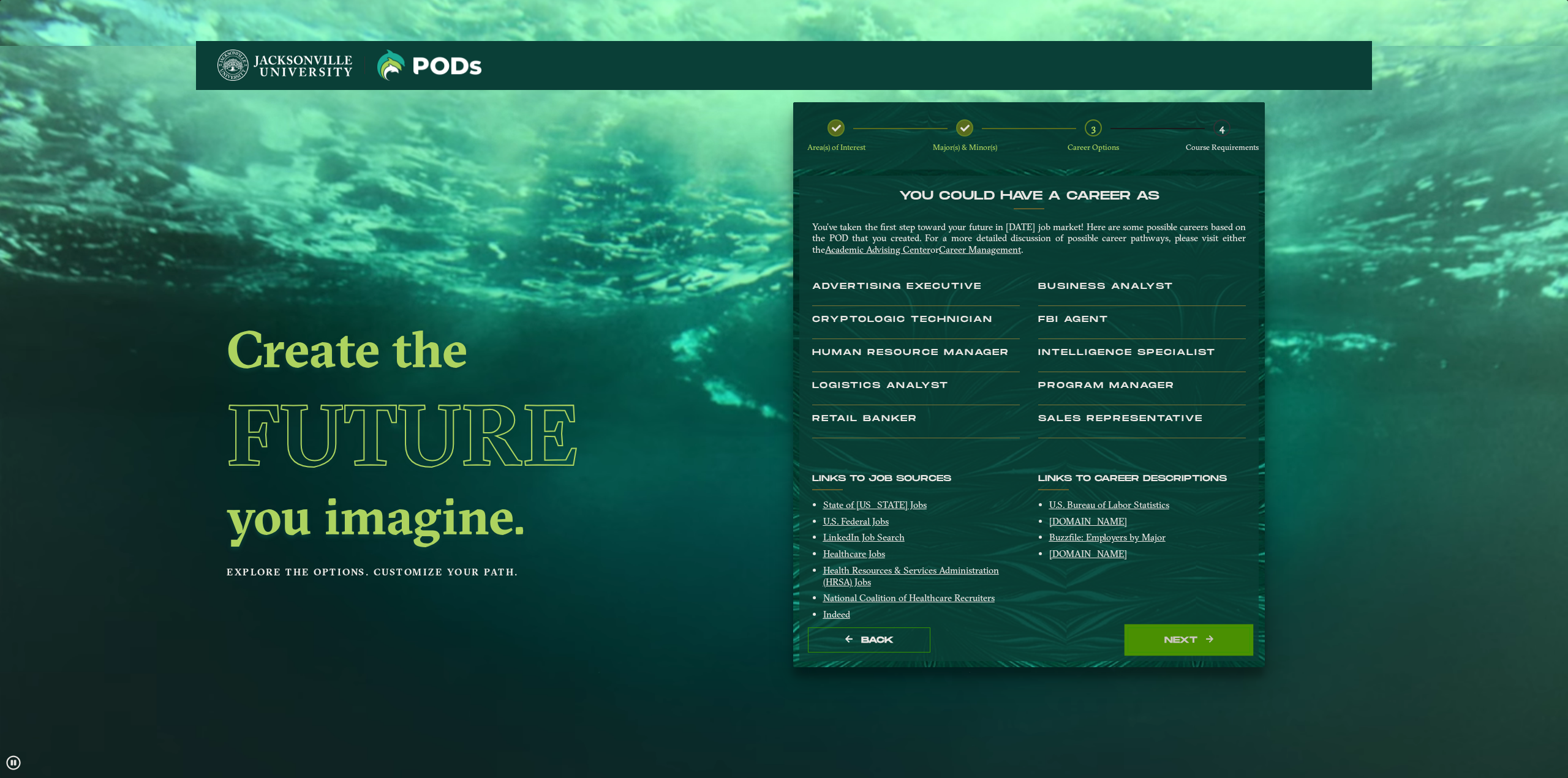
click at [1238, 647] on button "next" at bounding box center [1189, 640] width 123 height 25
